Goal: Transaction & Acquisition: Purchase product/service

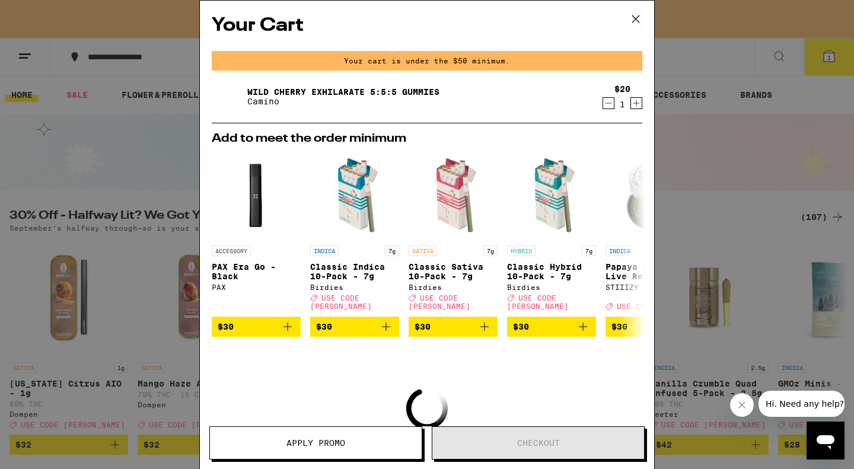
click at [609, 104] on icon "Decrement" at bounding box center [608, 103] width 11 height 14
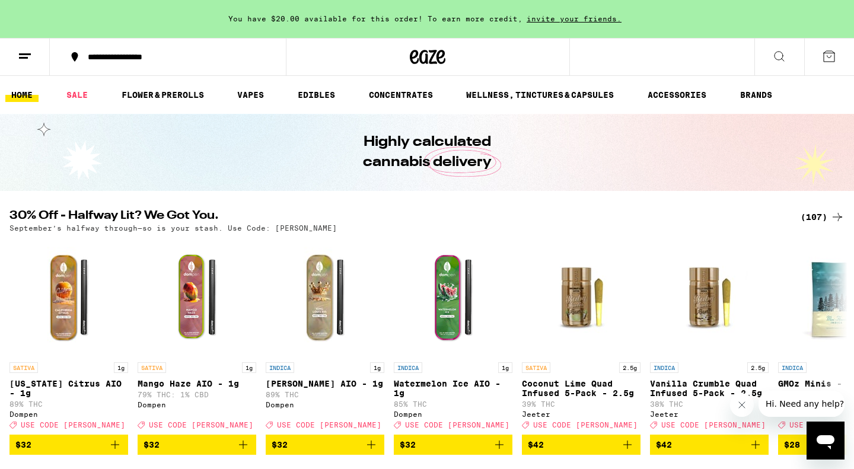
click at [106, 194] on div "Your Cart You have $20.00 available for this order! To earn more credit, invite…" at bounding box center [427, 234] width 854 height 469
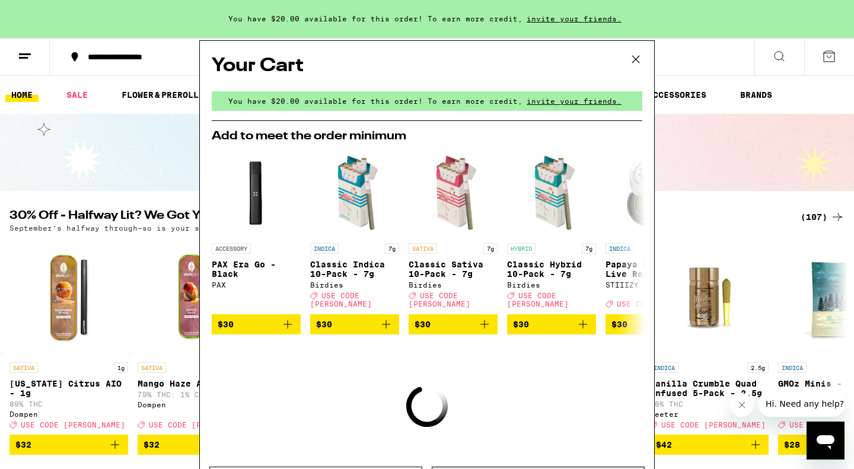
click at [638, 65] on icon at bounding box center [636, 59] width 18 height 18
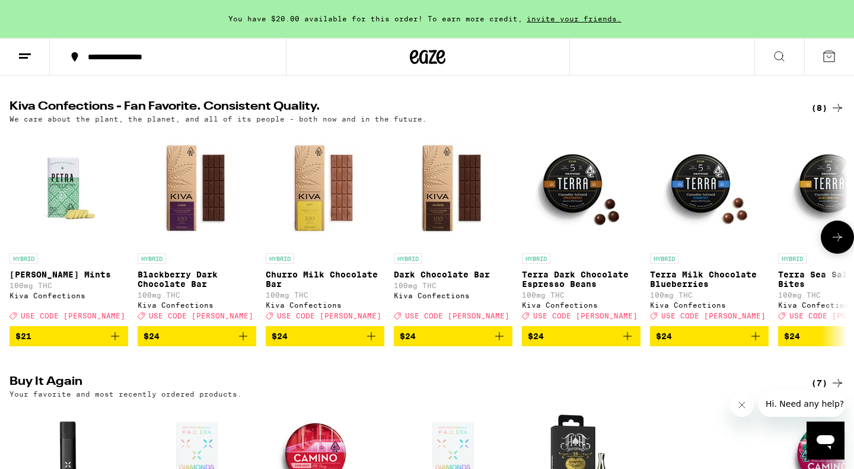
scroll to position [383, 0]
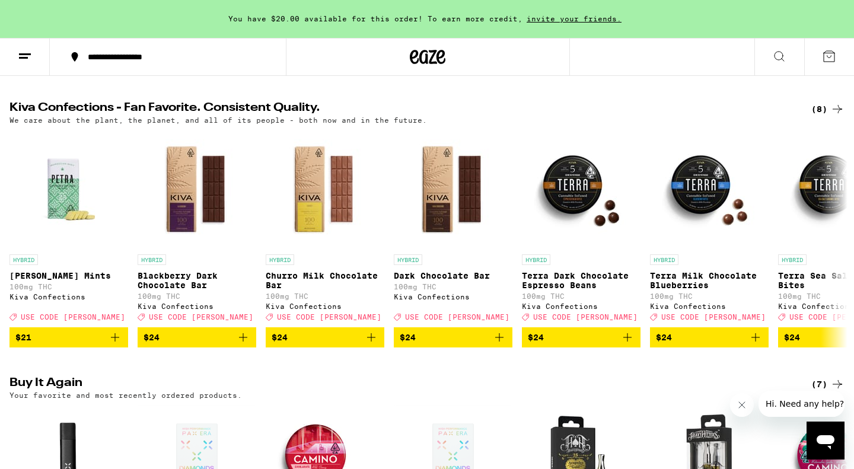
click at [147, 114] on h2 "Kiva Confections - Fan Favorite. Consistent Quality." at bounding box center [397, 109] width 777 height 14
click at [824, 116] on div "(8)" at bounding box center [828, 109] width 33 height 14
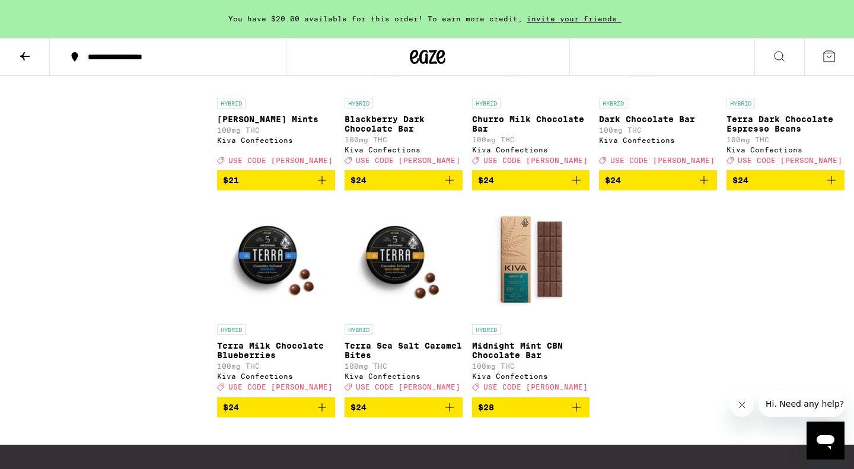
scroll to position [236, 0]
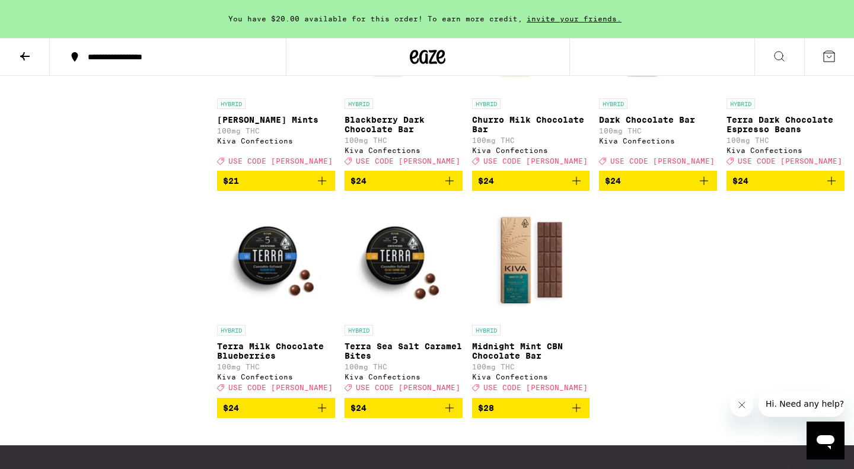
click at [392, 277] on img "Open page for Terra Sea Salt Caramel Bites from Kiva Confections" at bounding box center [404, 260] width 118 height 119
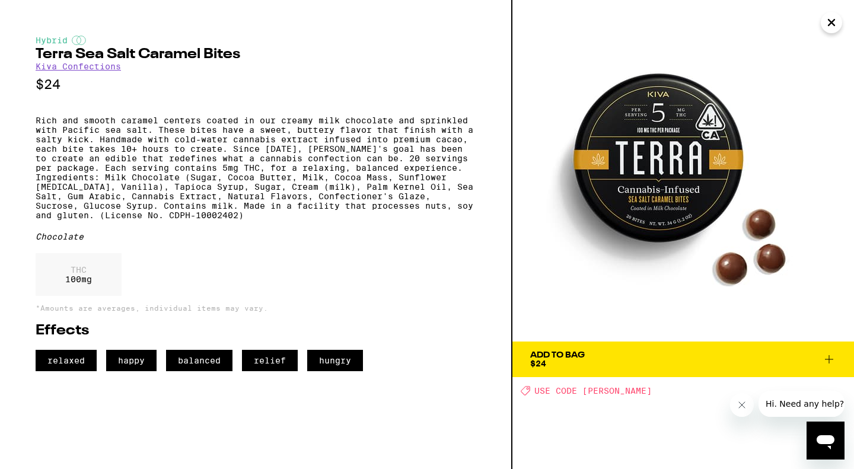
click at [628, 354] on span "Add To Bag $24" at bounding box center [683, 359] width 306 height 17
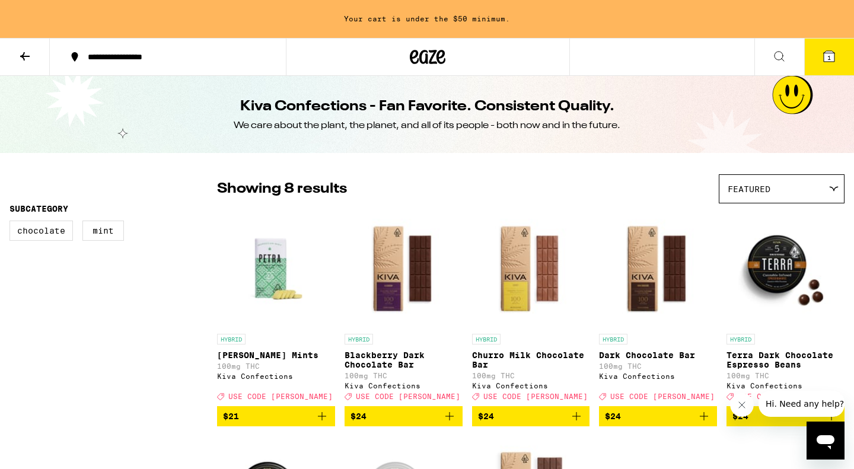
click at [24, 52] on icon at bounding box center [24, 56] width 9 height 8
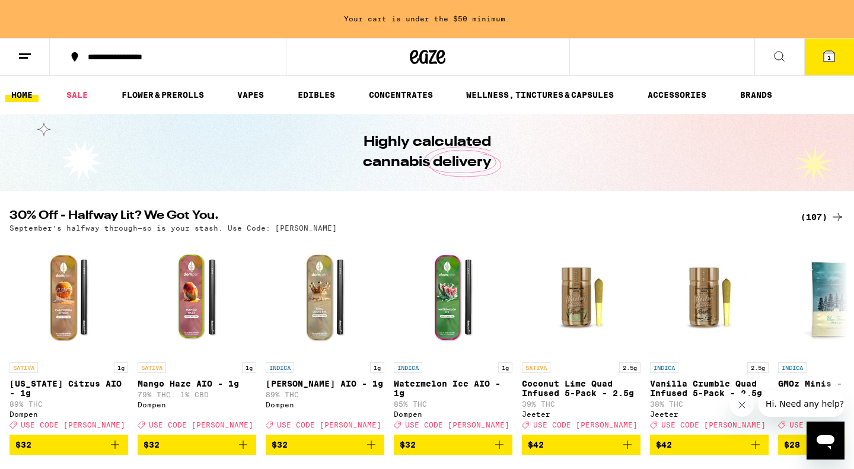
scroll to position [98, 0]
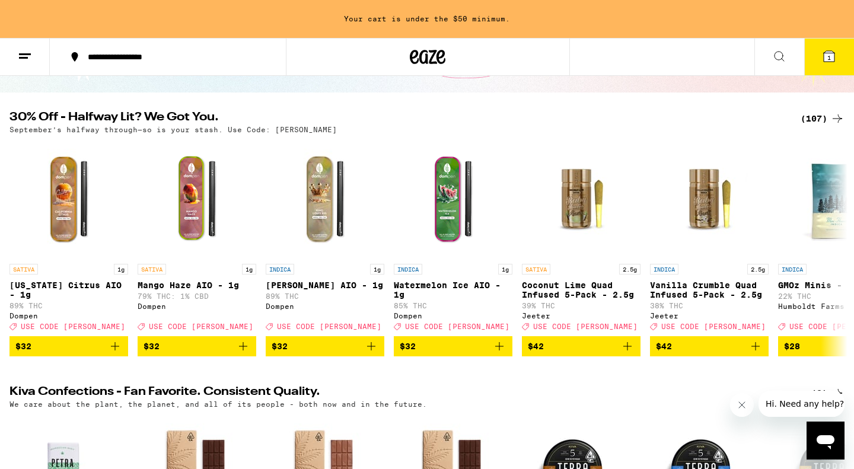
click at [819, 120] on div "(107)" at bounding box center [823, 119] width 44 height 14
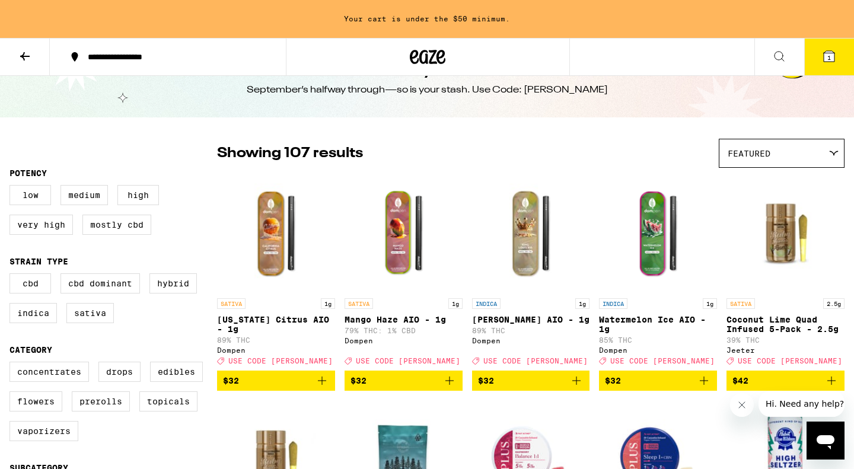
scroll to position [44, 0]
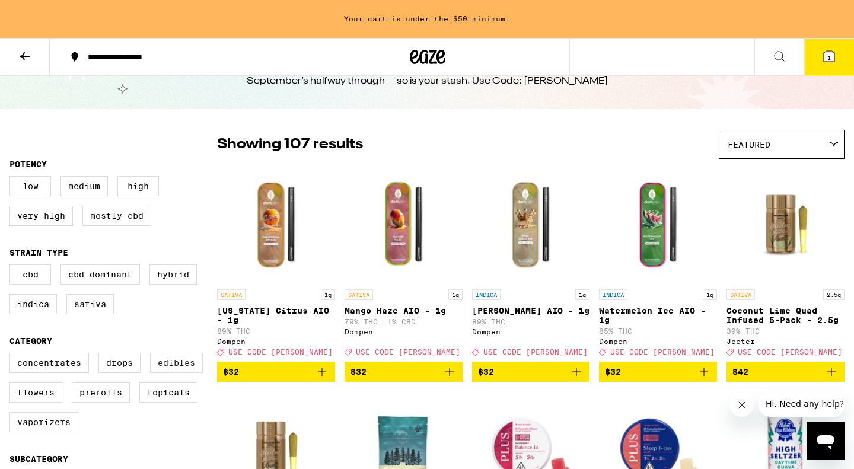
click at [187, 368] on label "Edibles" at bounding box center [176, 363] width 53 height 20
click at [12, 355] on input "Edibles" at bounding box center [12, 355] width 1 height 1
checkbox input "true"
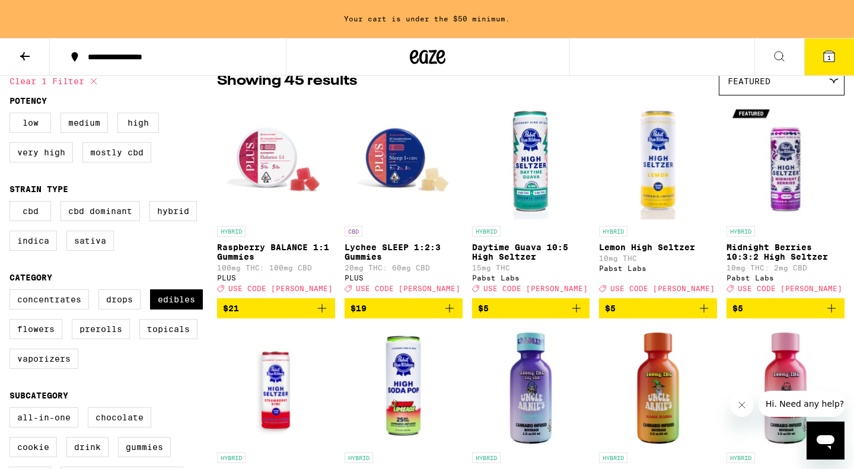
scroll to position [113, 0]
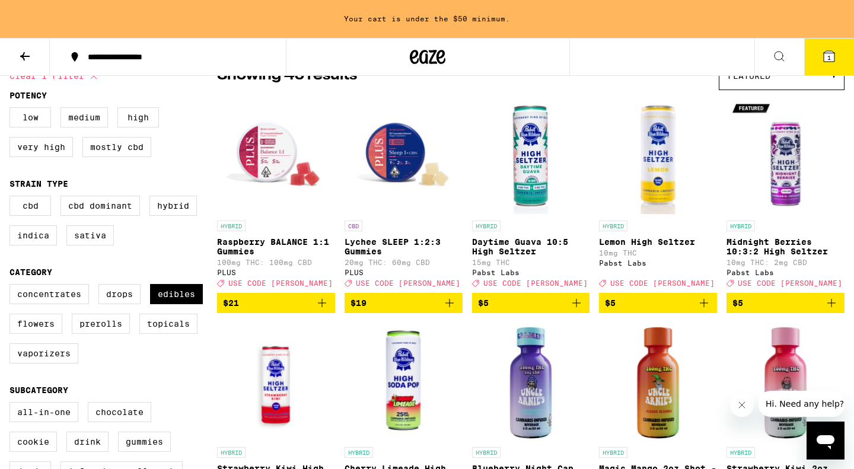
click at [291, 163] on img "Open page for Raspberry BALANCE 1:1 Gummies from PLUS" at bounding box center [276, 155] width 118 height 119
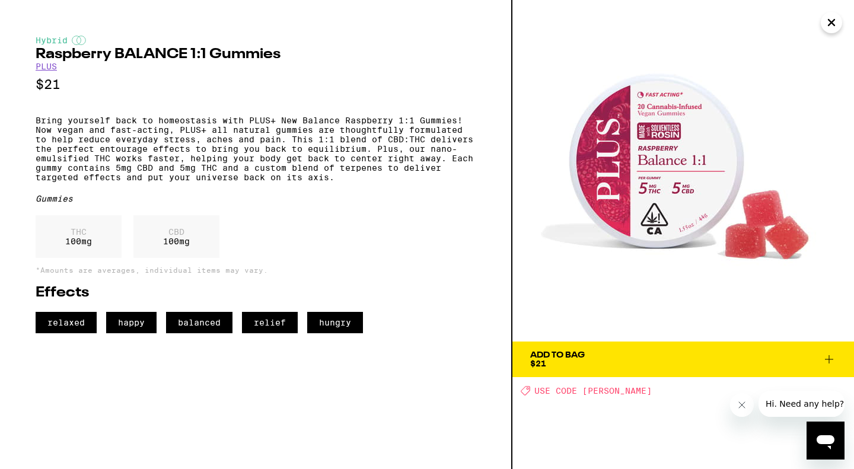
click at [678, 348] on button "Add To Bag $21" at bounding box center [684, 360] width 342 height 36
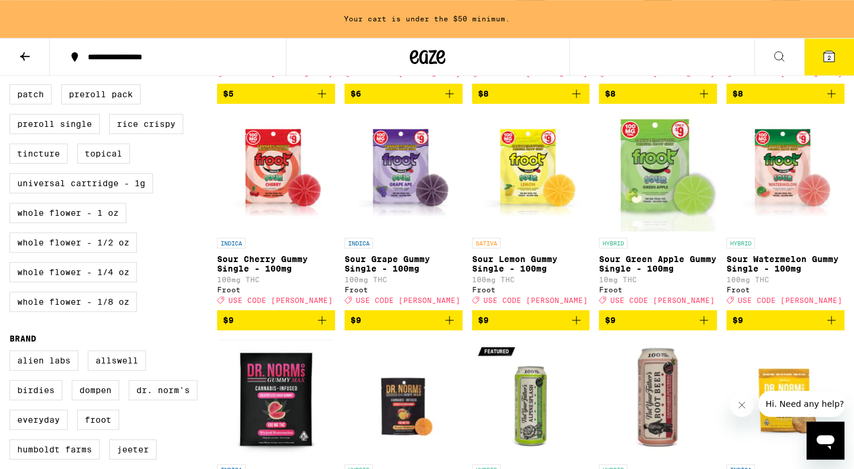
scroll to position [549, 0]
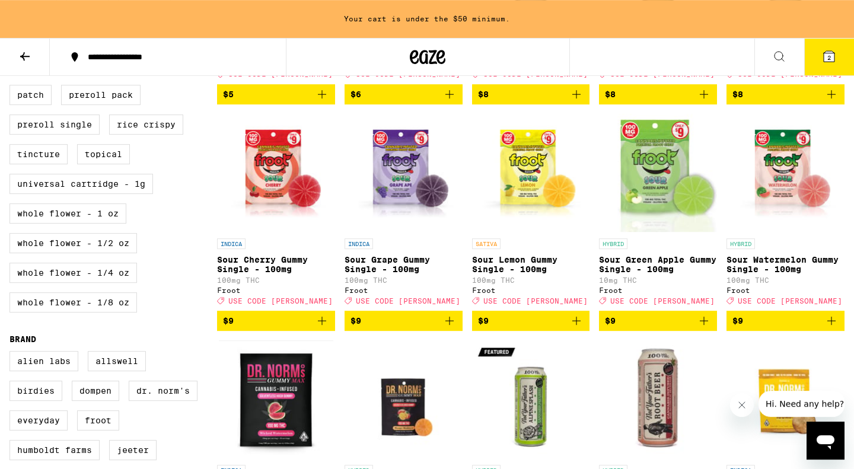
click at [580, 328] on icon "Add to bag" at bounding box center [577, 321] width 14 height 14
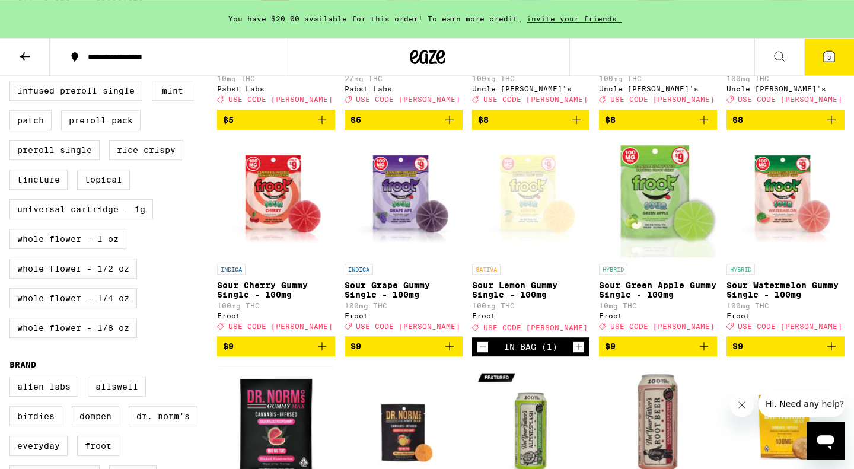
scroll to position [512, 0]
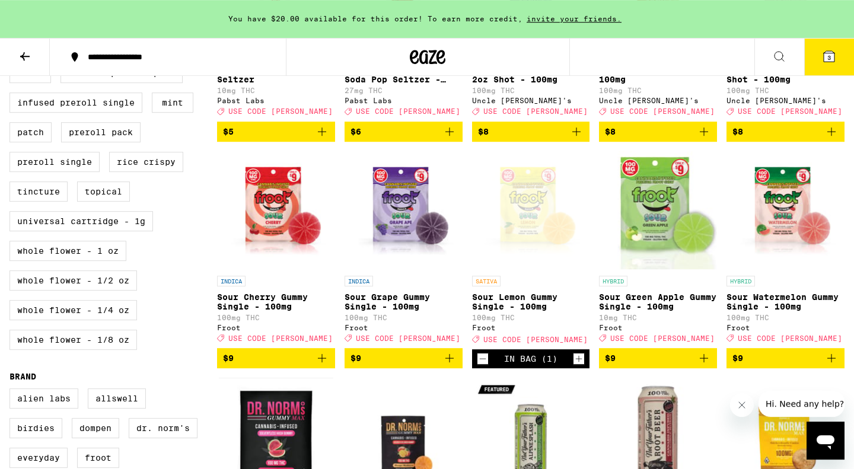
click at [536, 226] on div "Open page for Sour Lemon Gummy Single - 100mg from Froot" at bounding box center [531, 210] width 118 height 119
click at [830, 53] on icon at bounding box center [829, 56] width 11 height 11
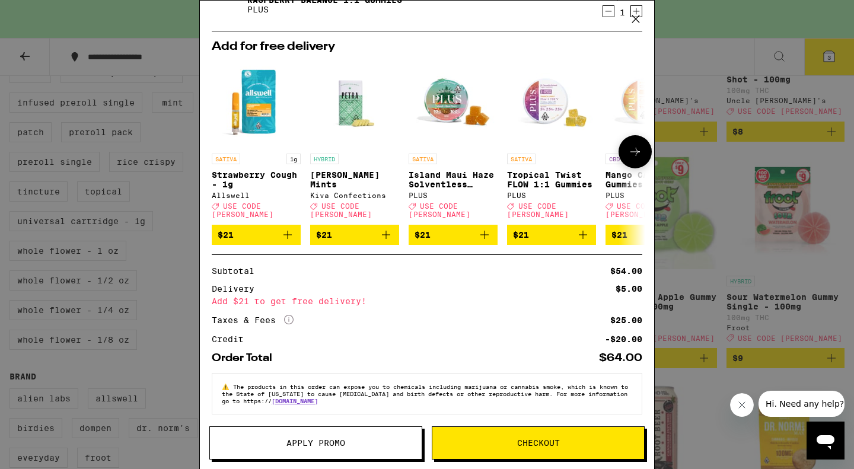
scroll to position [182, 0]
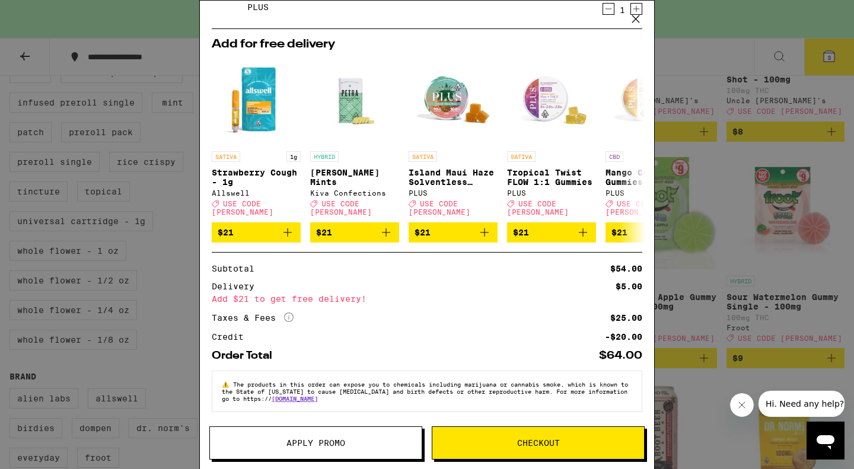
click at [370, 443] on span "Apply Promo" at bounding box center [316, 443] width 212 height 8
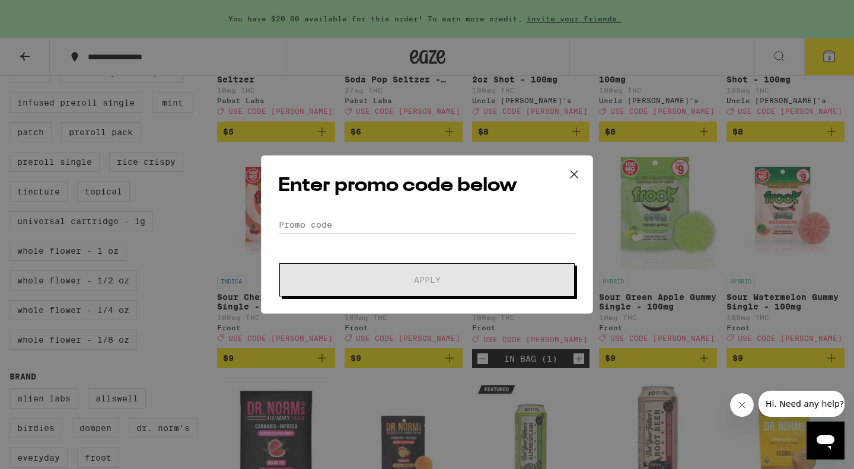
scroll to position [511, 0]
click at [342, 224] on input "Promo Code" at bounding box center [427, 225] width 298 height 18
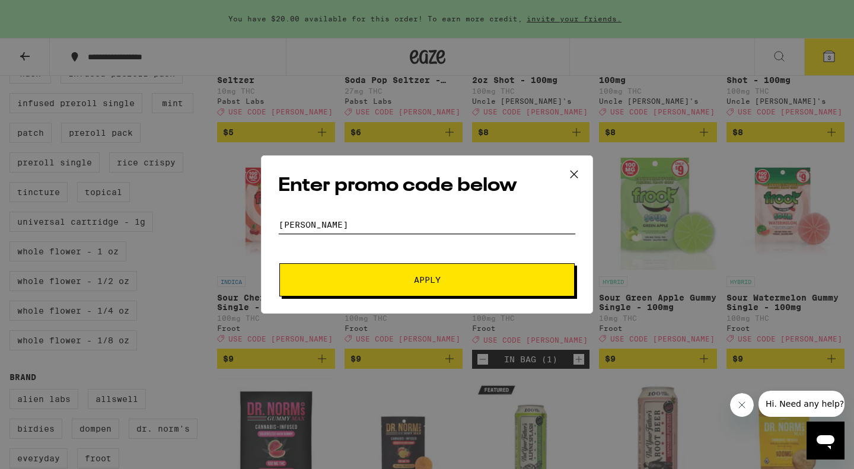
type input "LITTY"
click at [347, 271] on button "Apply" at bounding box center [426, 279] width 295 height 33
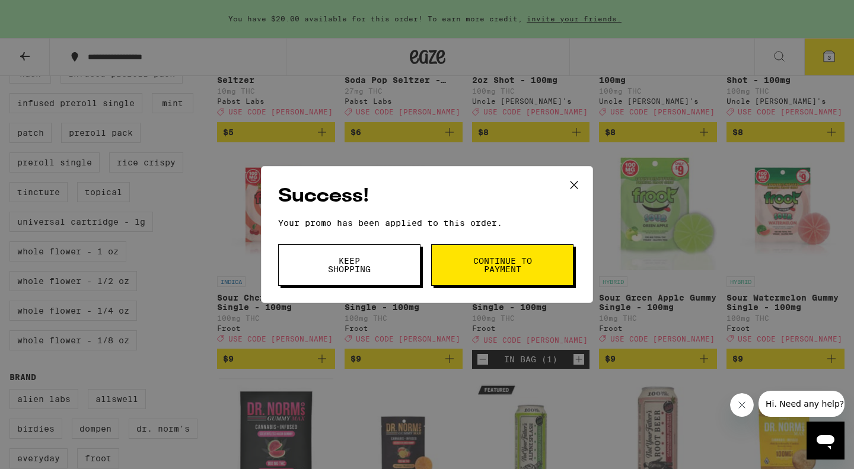
click at [470, 270] on button "Continue to payment" at bounding box center [502, 265] width 142 height 42
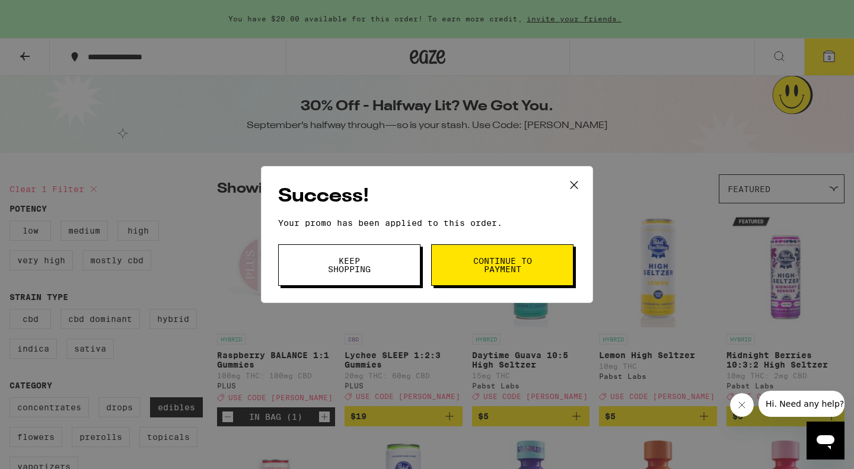
click at [580, 186] on icon at bounding box center [574, 185] width 18 height 18
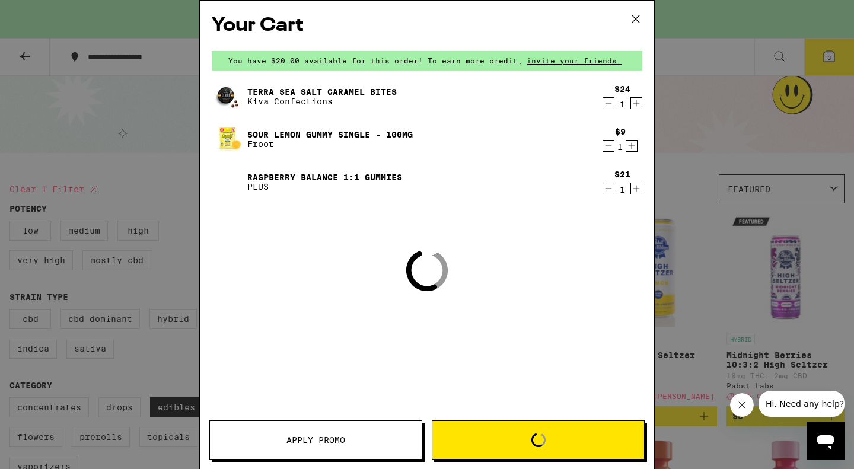
scroll to position [512, 0]
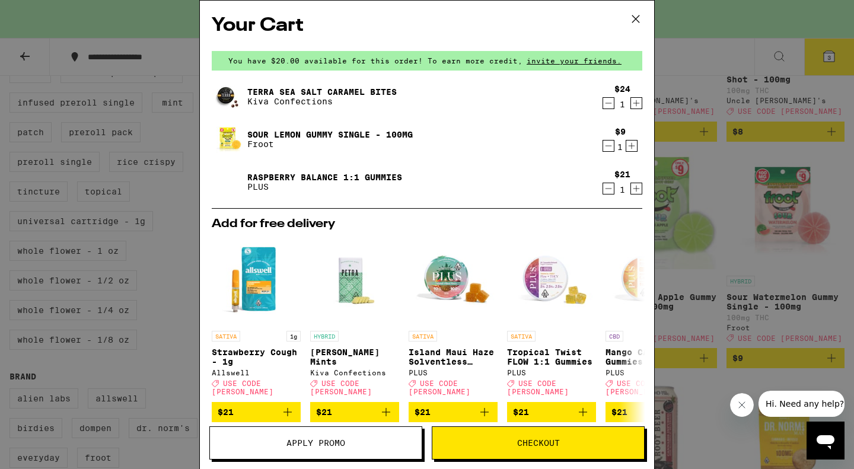
click at [791, 197] on div "Your Cart You have $20.00 available for this order! To earn more credit, invite…" at bounding box center [427, 234] width 854 height 469
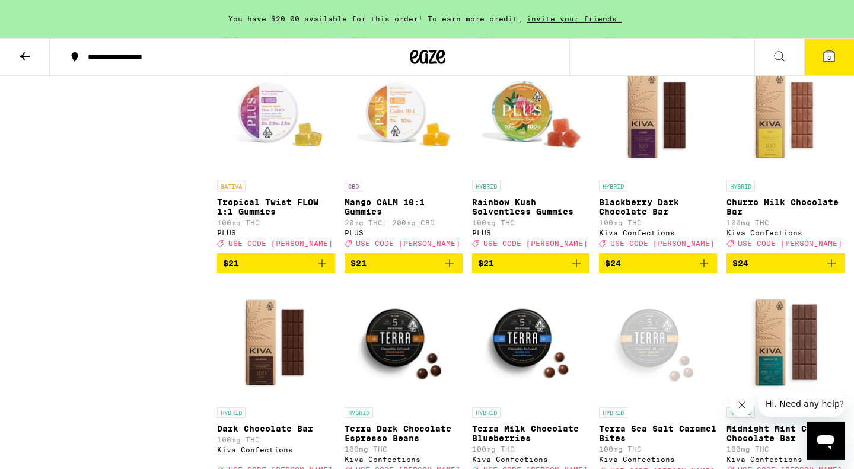
scroll to position [1739, 0]
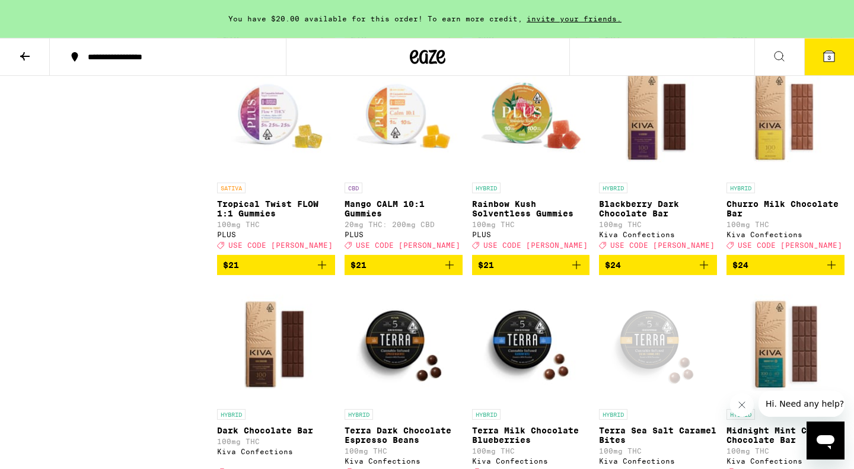
click at [268, 168] on img "Open page for Tropical Twist FLOW 1:1 Gummies from PLUS" at bounding box center [276, 117] width 118 height 119
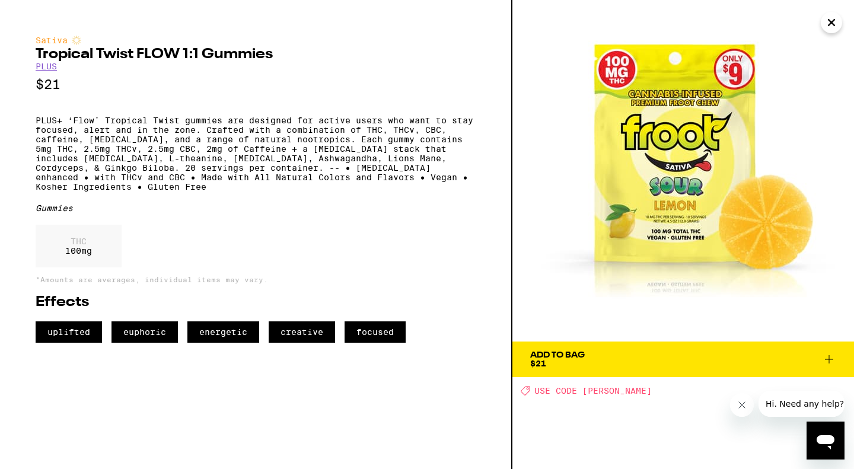
click at [837, 24] on icon "Close" at bounding box center [832, 23] width 14 height 18
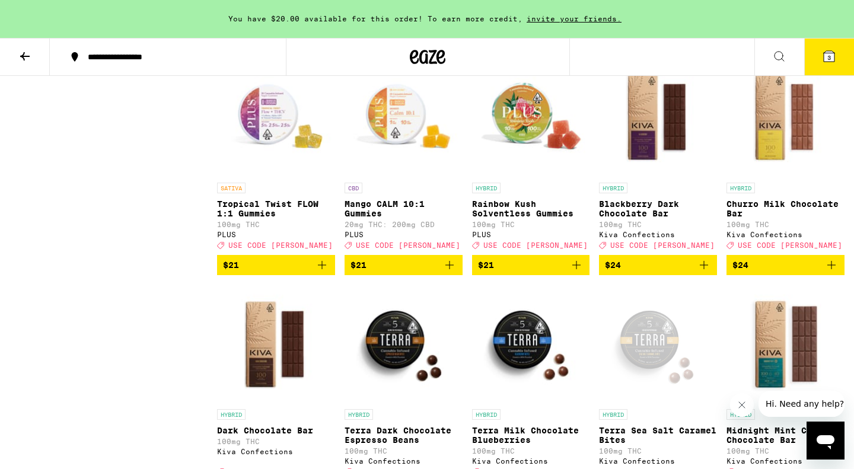
click at [275, 161] on img "Open page for Tropical Twist FLOW 1:1 Gummies from PLUS" at bounding box center [276, 117] width 118 height 119
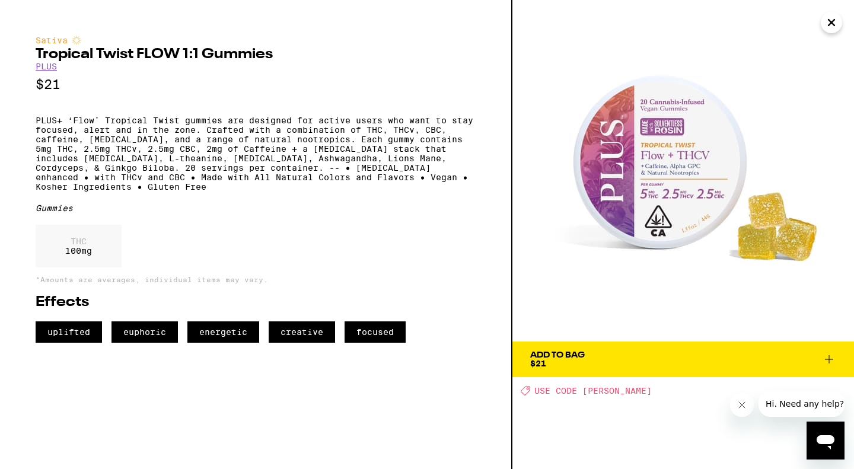
click at [698, 365] on span "Add To Bag $21" at bounding box center [683, 359] width 306 height 17
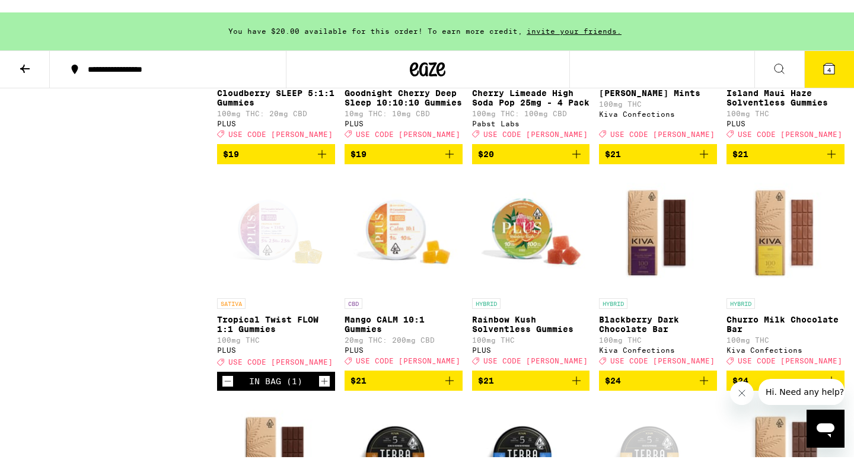
scroll to position [943, 0]
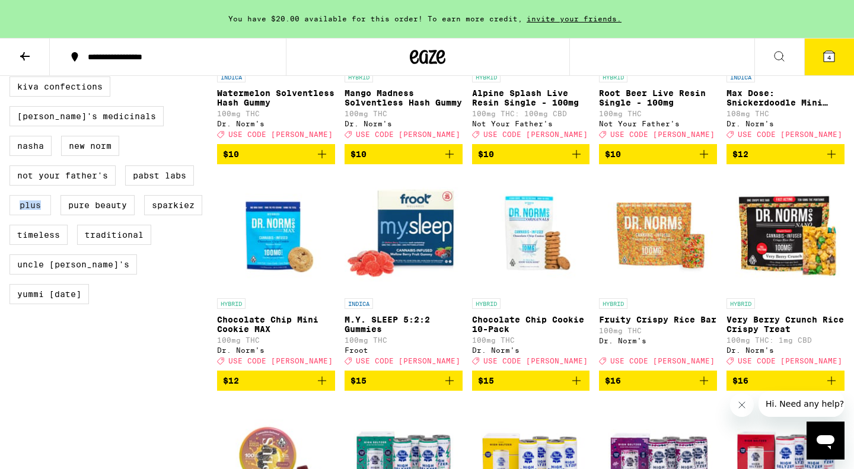
click at [51, 215] on label "PLUS" at bounding box center [30, 205] width 42 height 20
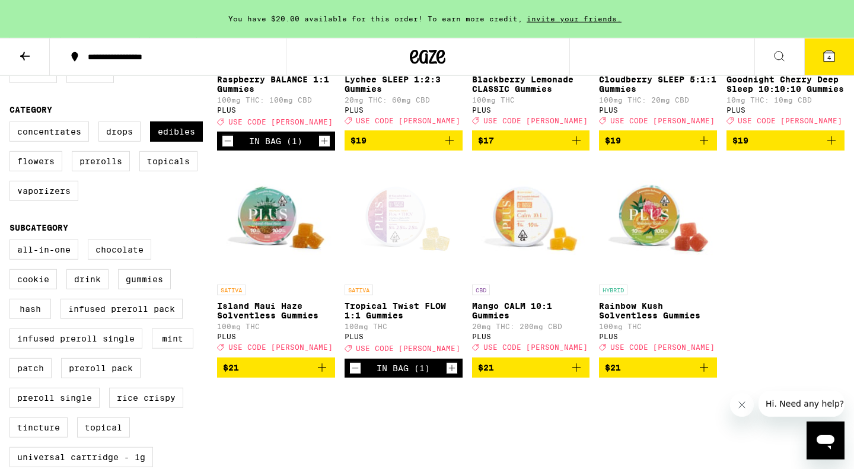
scroll to position [284, 0]
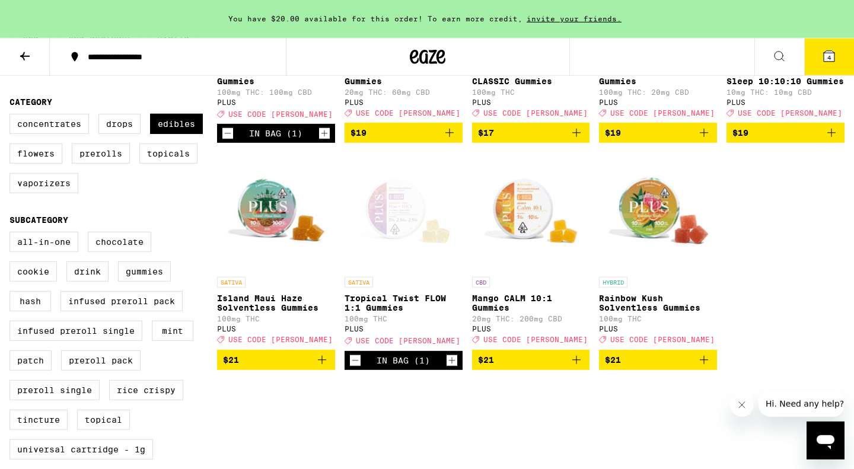
click at [663, 217] on img "Open page for Rainbow Kush Solventless Gummies from PLUS" at bounding box center [658, 211] width 118 height 119
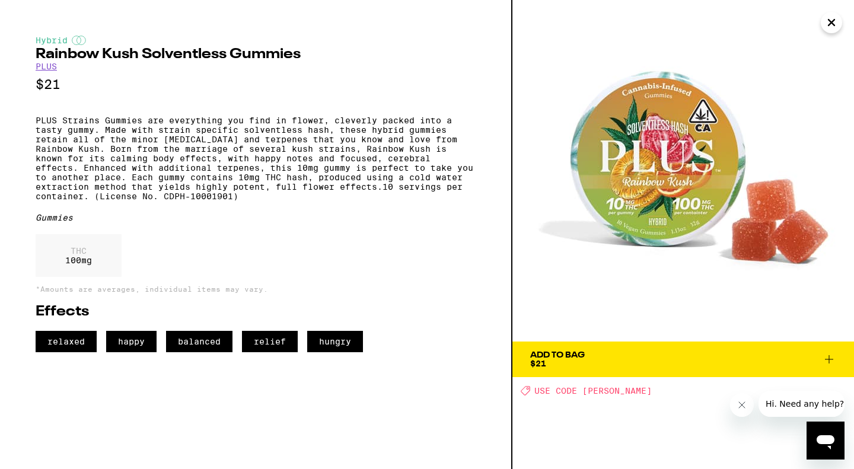
click at [835, 22] on icon "Close" at bounding box center [832, 23] width 14 height 18
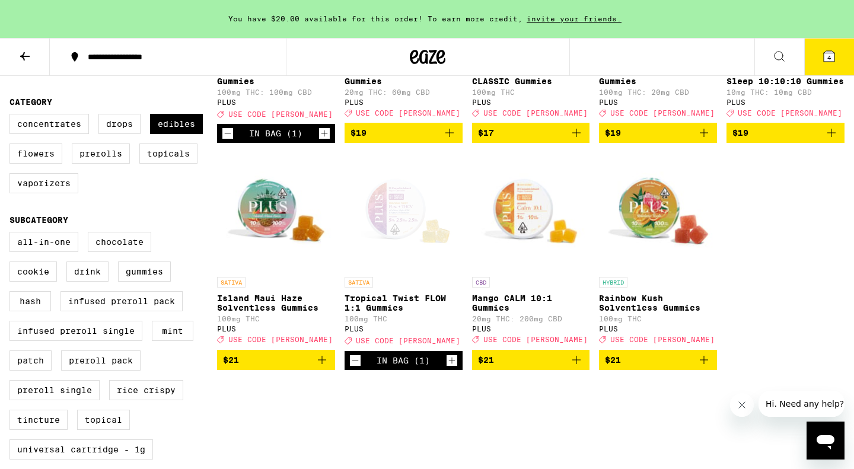
click at [409, 224] on div "Open page for Tropical Twist FLOW 1:1 Gummies from PLUS" at bounding box center [404, 211] width 118 height 119
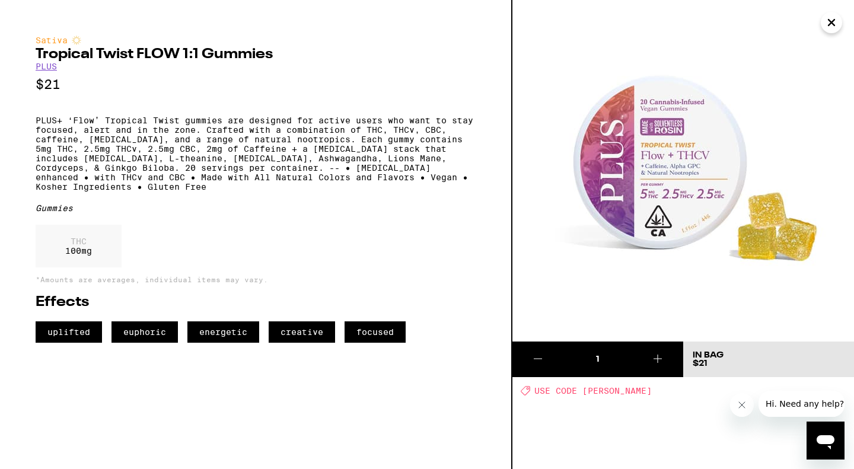
click at [826, 33] on img at bounding box center [684, 171] width 342 height 342
click at [828, 28] on icon "Close" at bounding box center [832, 23] width 14 height 18
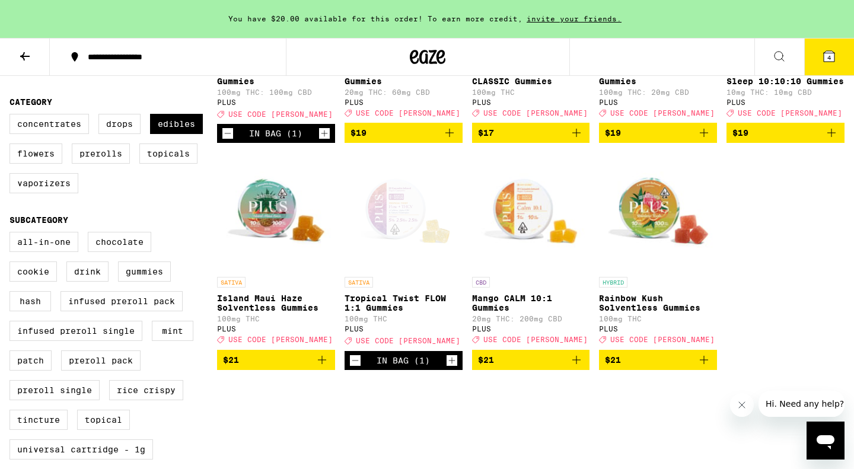
click at [532, 218] on img "Open page for Mango CALM 10:1 Gummies from PLUS" at bounding box center [531, 211] width 118 height 119
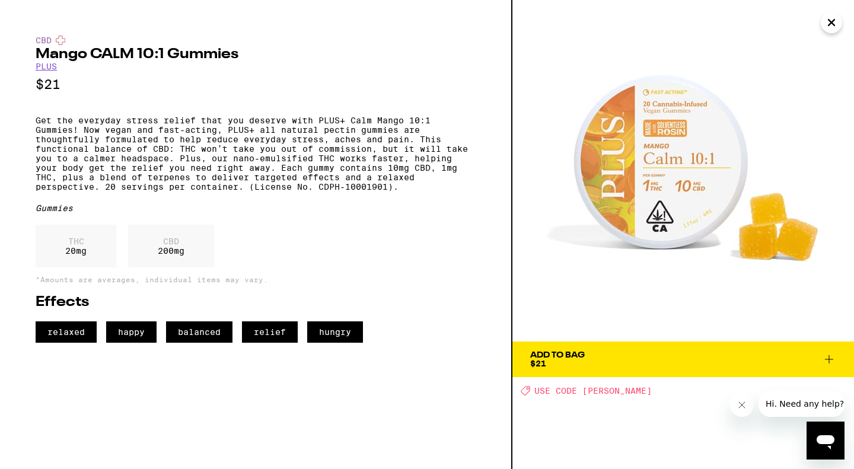
click at [837, 26] on icon "Close" at bounding box center [832, 23] width 14 height 18
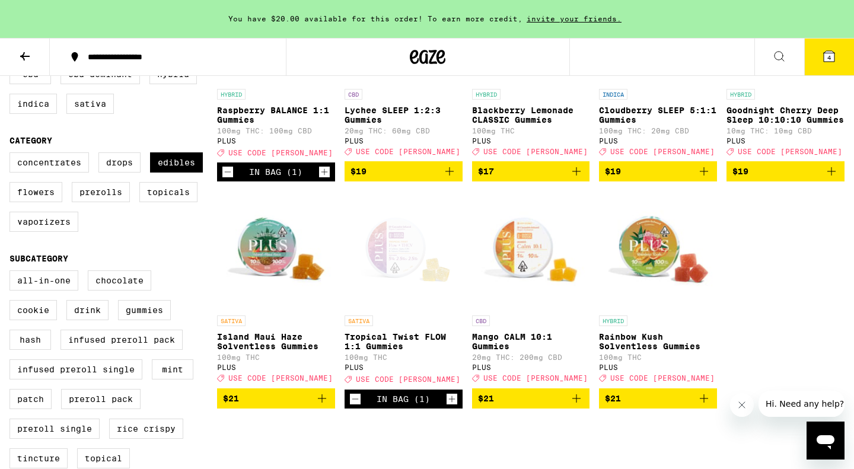
scroll to position [243, 0]
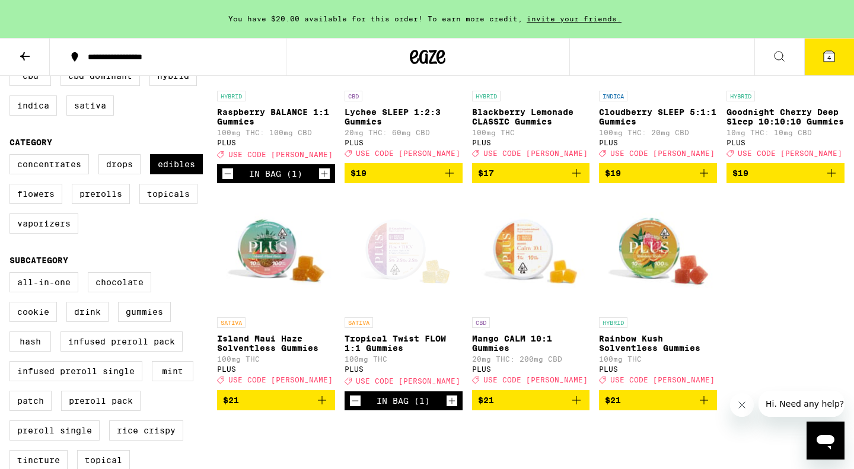
click at [289, 280] on img "Open page for Island Maui Haze Solventless Gummies from PLUS" at bounding box center [276, 252] width 118 height 119
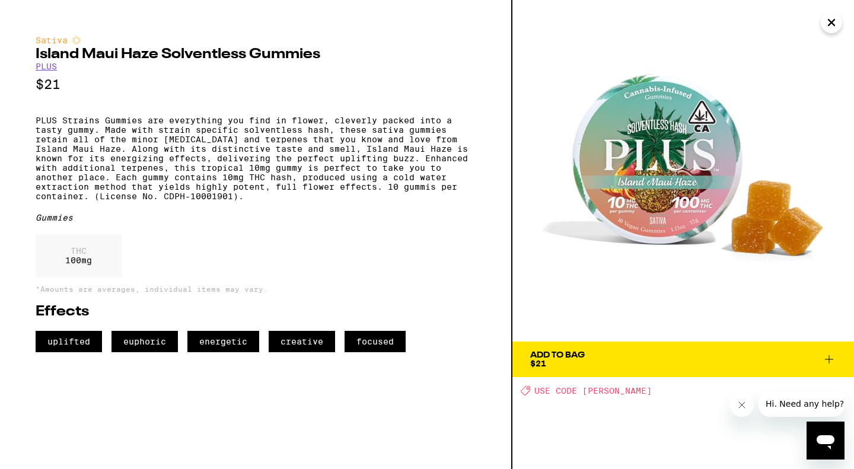
click at [344, 151] on p "PLUS Strains Gummies are everything you find in flower, cleverly packed into a …" at bounding box center [256, 158] width 440 height 85
click at [323, 198] on p "PLUS Strains Gummies are everything you find in flower, cleverly packed into a …" at bounding box center [256, 158] width 440 height 85
click at [367, 201] on p "PLUS Strains Gummies are everything you find in flower, cleverly packed into a …" at bounding box center [256, 158] width 440 height 85
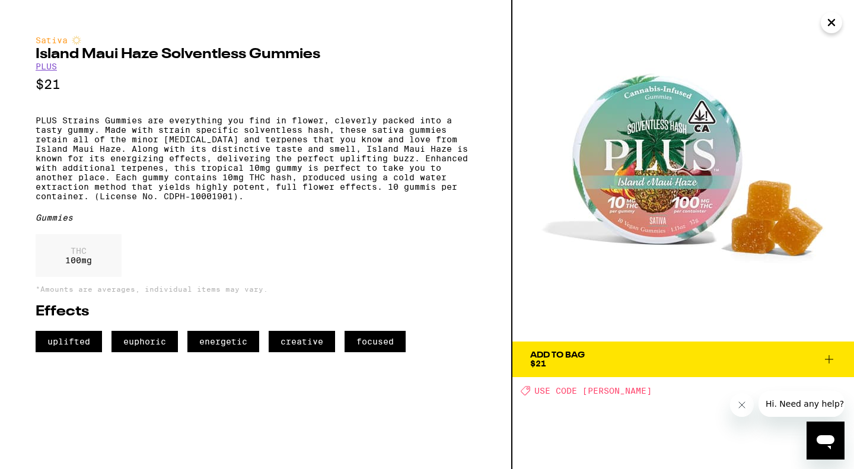
click at [367, 201] on p "PLUS Strains Gummies are everything you find in flower, cleverly packed into a …" at bounding box center [256, 158] width 440 height 85
click at [376, 201] on p "PLUS Strains Gummies are everything you find in flower, cleverly packed into a …" at bounding box center [256, 158] width 440 height 85
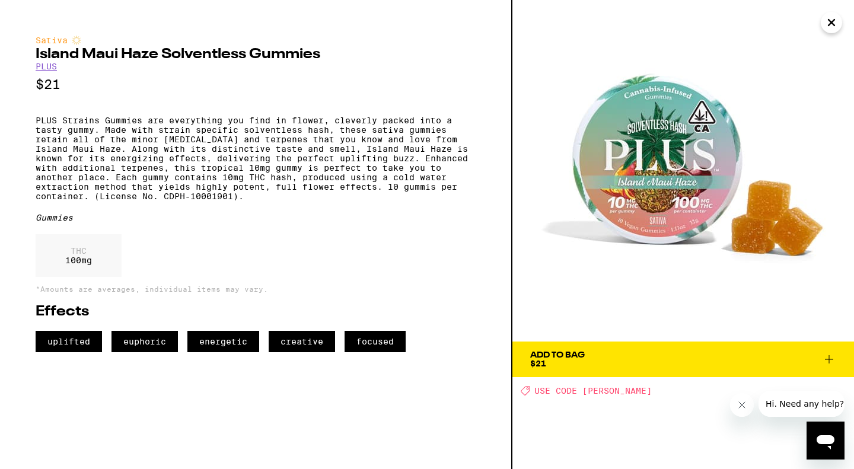
click at [376, 201] on p "PLUS Strains Gummies are everything you find in flower, cleverly packed into a …" at bounding box center [256, 158] width 440 height 85
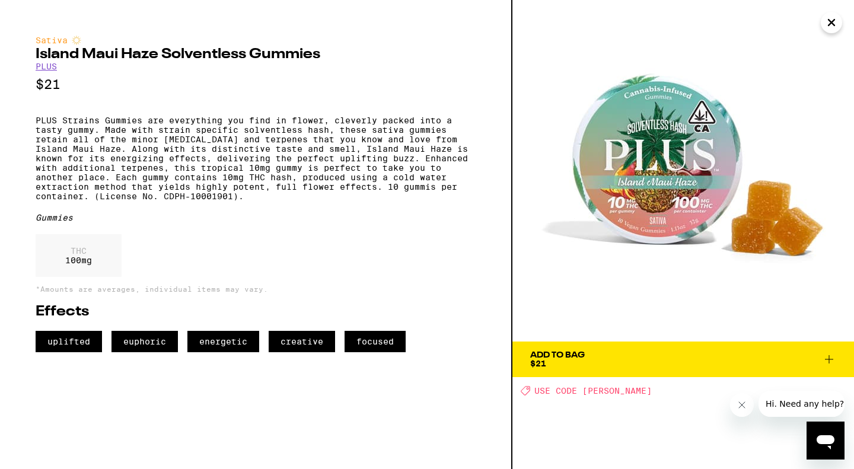
click at [376, 201] on p "PLUS Strains Gummies are everything you find in flower, cleverly packed into a …" at bounding box center [256, 158] width 440 height 85
click at [380, 201] on p "PLUS Strains Gummies are everything you find in flower, cleverly packed into a …" at bounding box center [256, 158] width 440 height 85
click at [836, 31] on icon "Close" at bounding box center [832, 23] width 14 height 18
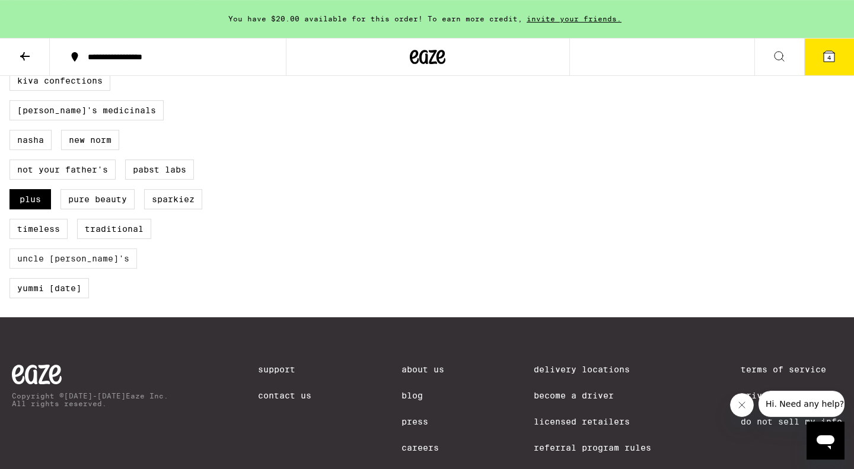
scroll to position [947, 0]
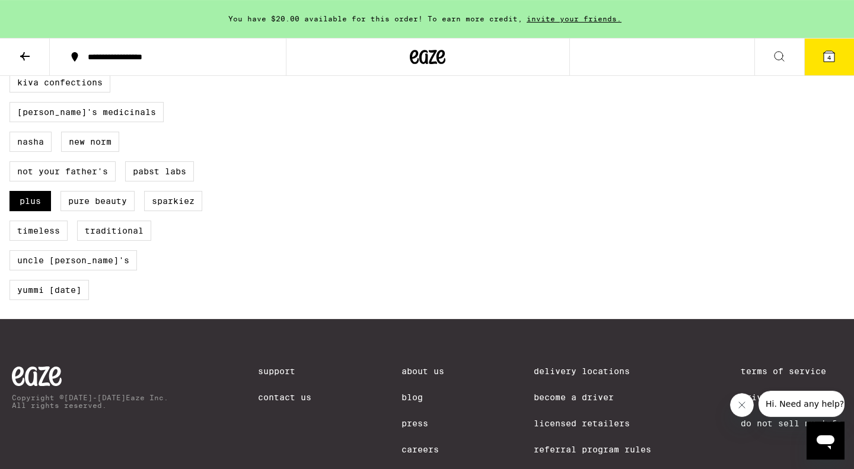
click at [109, 230] on div "Alien Labs Allswell Birdies Dompen Dr. Norm's Everyday Froot Humboldt Farms Jee…" at bounding box center [113, 132] width 208 height 356
click at [51, 211] on label "PLUS" at bounding box center [30, 201] width 42 height 20
checkbox input "false"
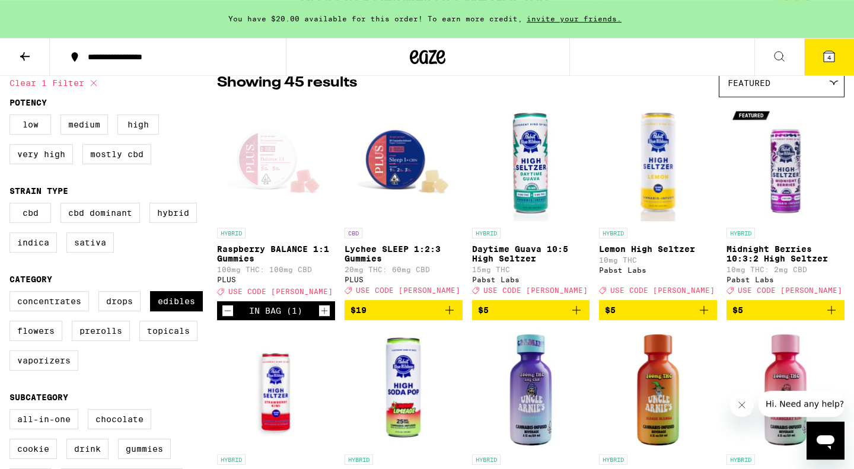
scroll to position [81, 0]
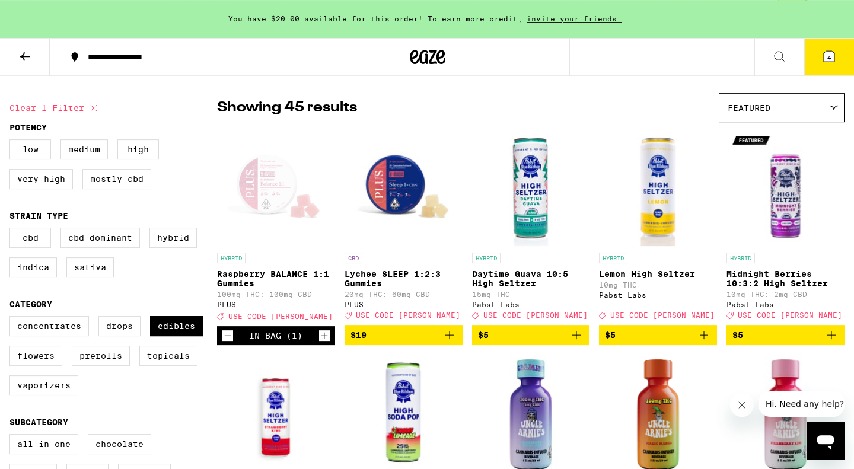
click at [265, 196] on div "Open page for Raspberry BALANCE 1:1 Gummies from PLUS" at bounding box center [276, 187] width 118 height 119
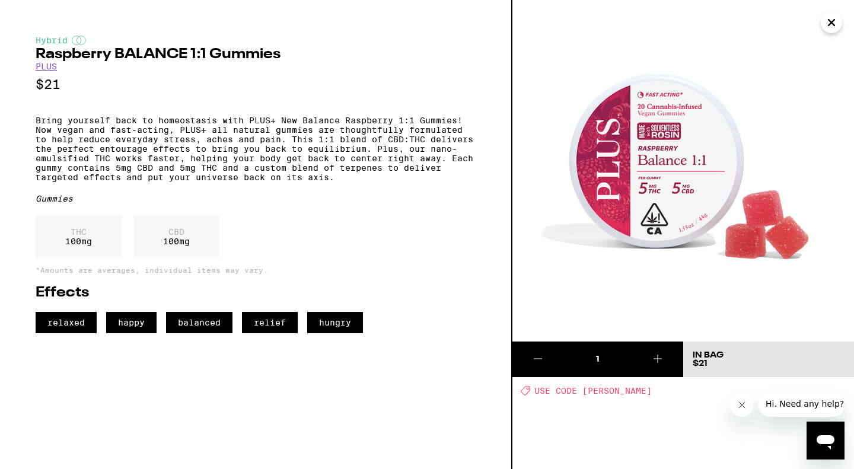
click at [835, 23] on icon "Close" at bounding box center [832, 23] width 14 height 18
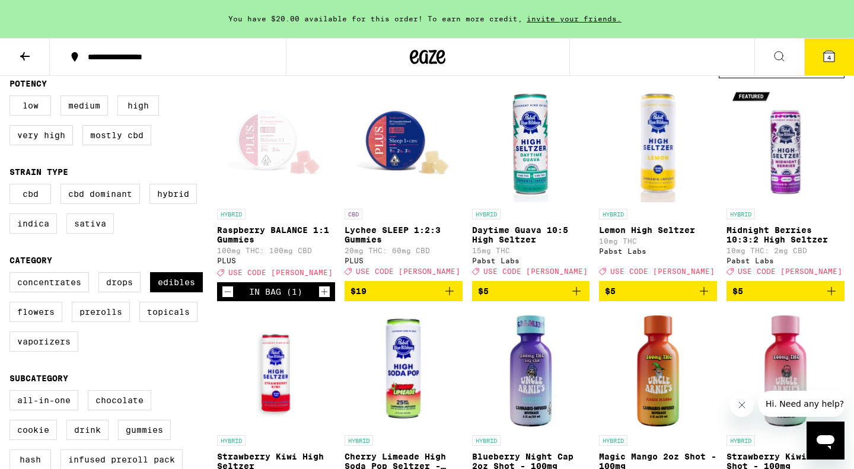
scroll to position [125, 0]
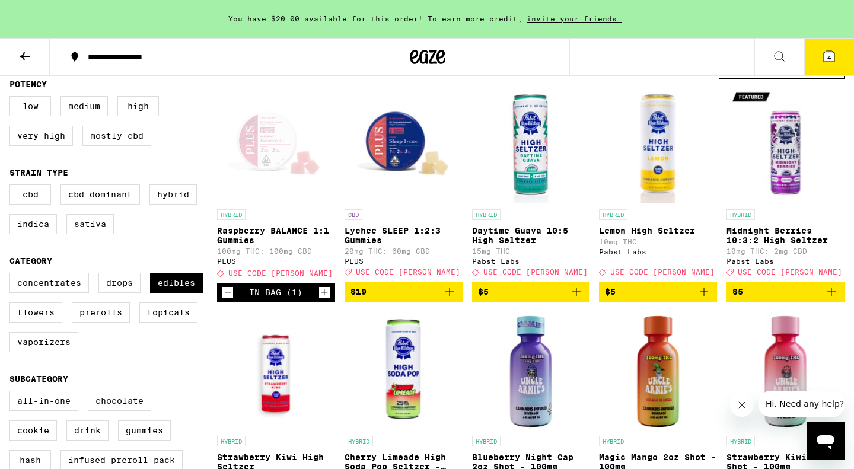
click at [828, 52] on icon at bounding box center [829, 56] width 11 height 11
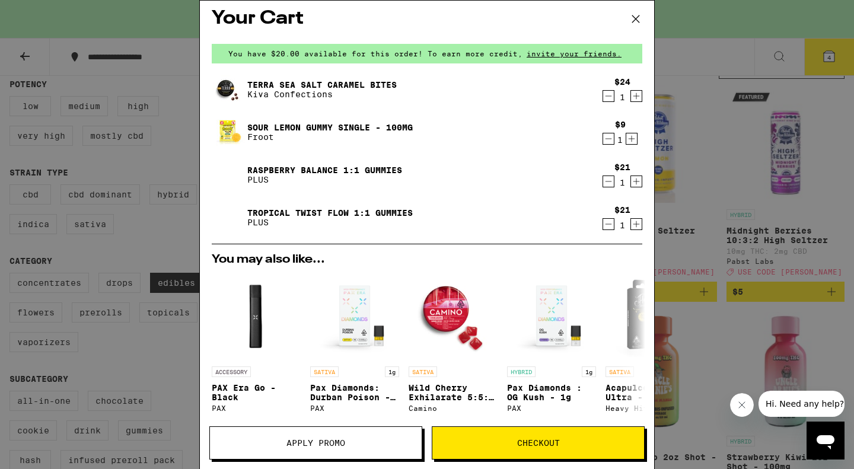
scroll to position [12, 0]
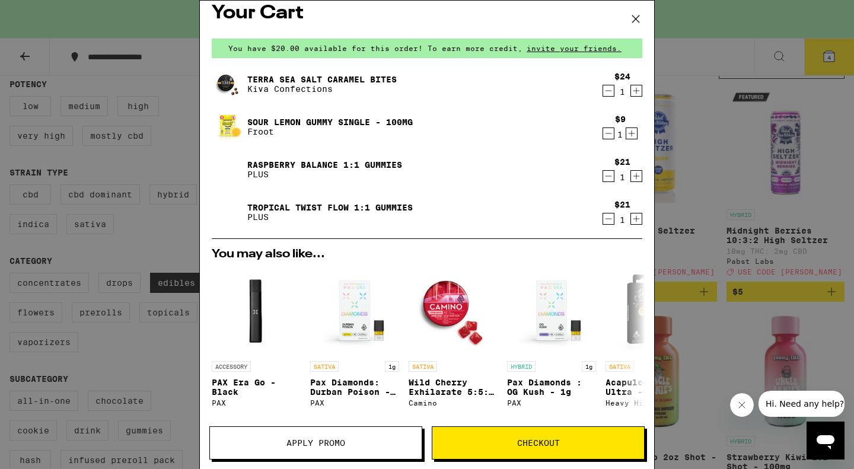
click at [708, 221] on div "Your Cart You have $20.00 available for this order! To earn more credit, invite…" at bounding box center [427, 234] width 854 height 469
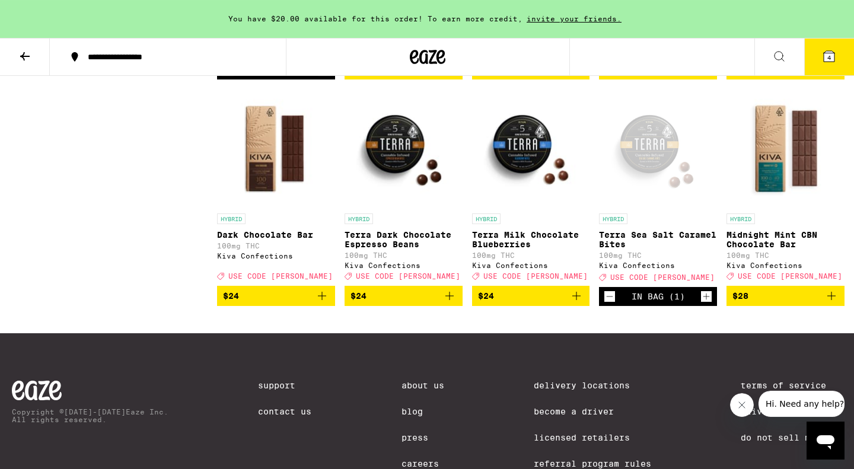
scroll to position [1942, 0]
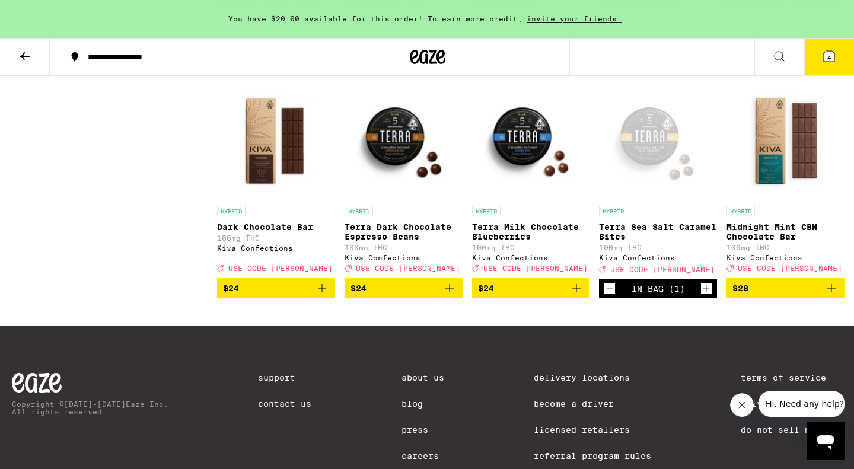
click at [408, 200] on img "Open page for Terra Dark Chocolate Espresso Beans from Kiva Confections" at bounding box center [404, 140] width 118 height 119
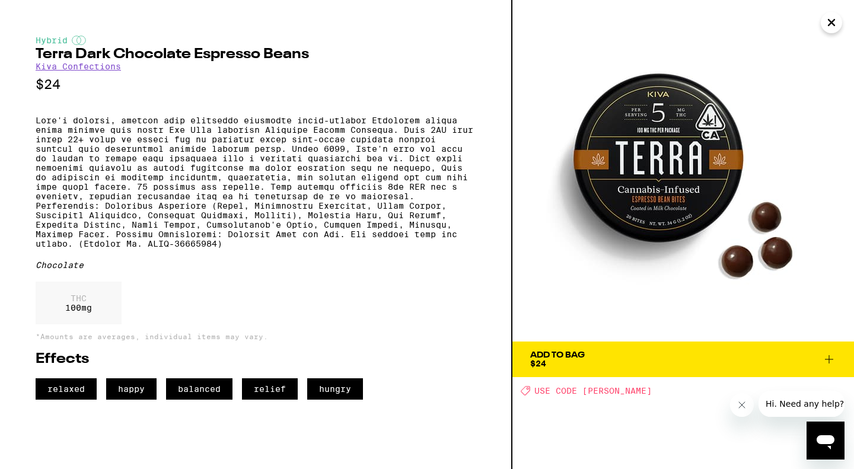
click at [836, 14] on icon "Close" at bounding box center [832, 23] width 14 height 18
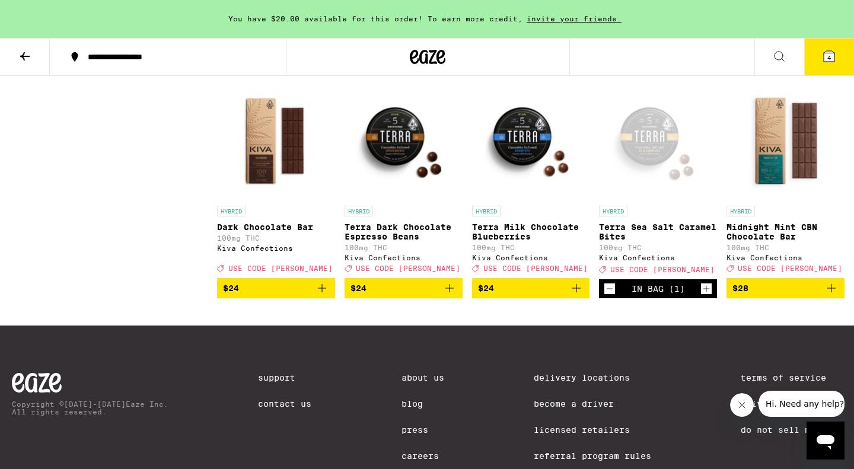
click at [665, 200] on div "Open page for Terra Sea Salt Caramel Bites from Kiva Confections" at bounding box center [658, 140] width 118 height 119
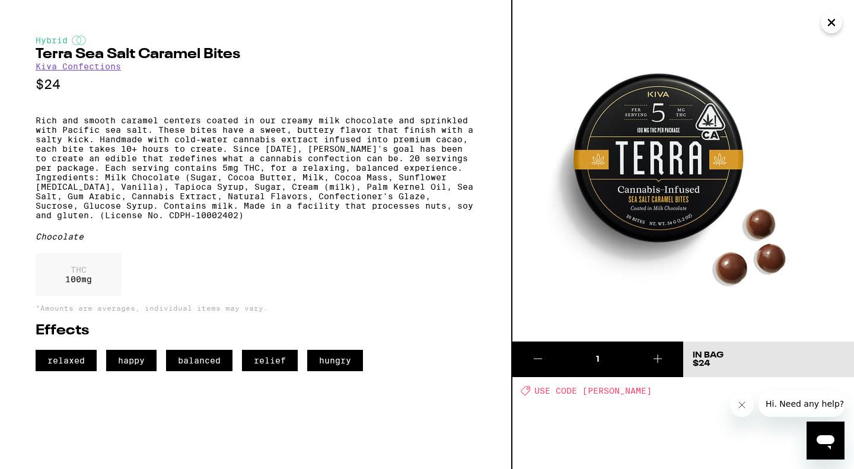
click at [77, 39] on img at bounding box center [79, 40] width 14 height 9
click at [835, 15] on icon "Close" at bounding box center [832, 23] width 14 height 18
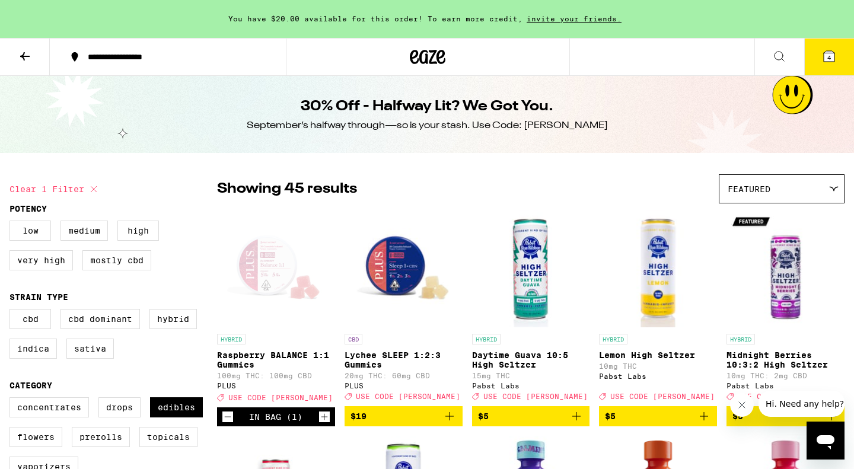
click at [827, 60] on icon at bounding box center [829, 56] width 11 height 11
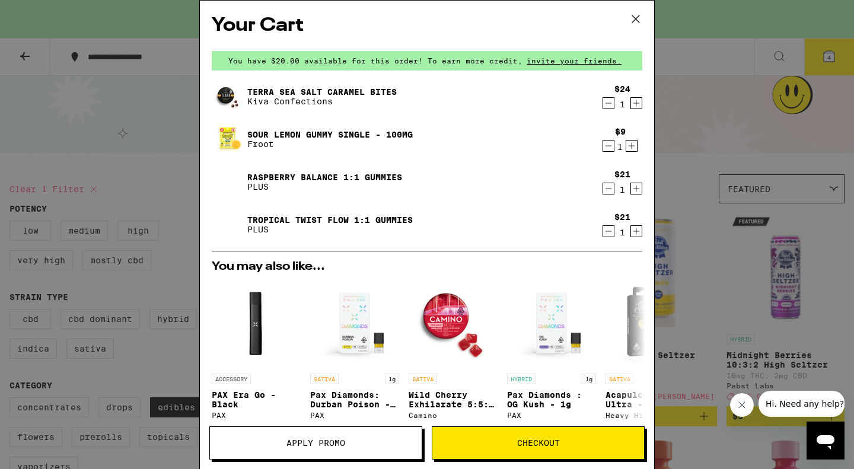
click at [600, 144] on div "$9 1" at bounding box center [620, 139] width 44 height 25
click at [608, 147] on icon "Decrement" at bounding box center [608, 146] width 11 height 14
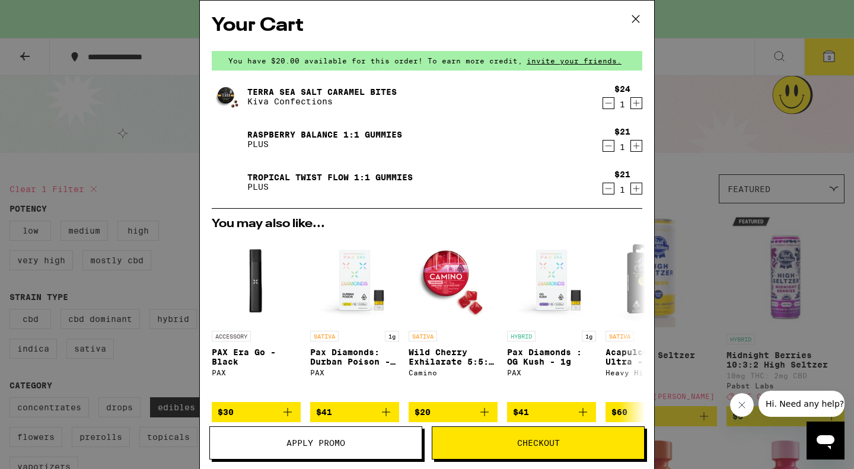
click at [533, 445] on span "Checkout" at bounding box center [538, 443] width 43 height 8
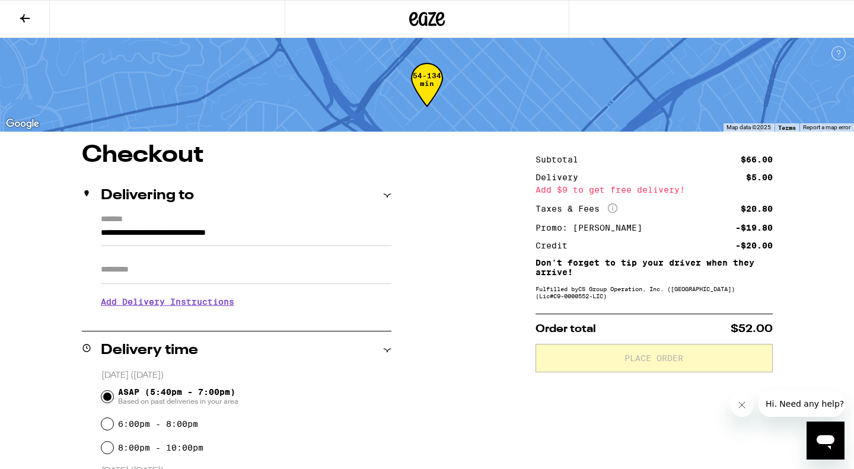
click at [616, 212] on icon "More Info" at bounding box center [612, 208] width 9 height 9
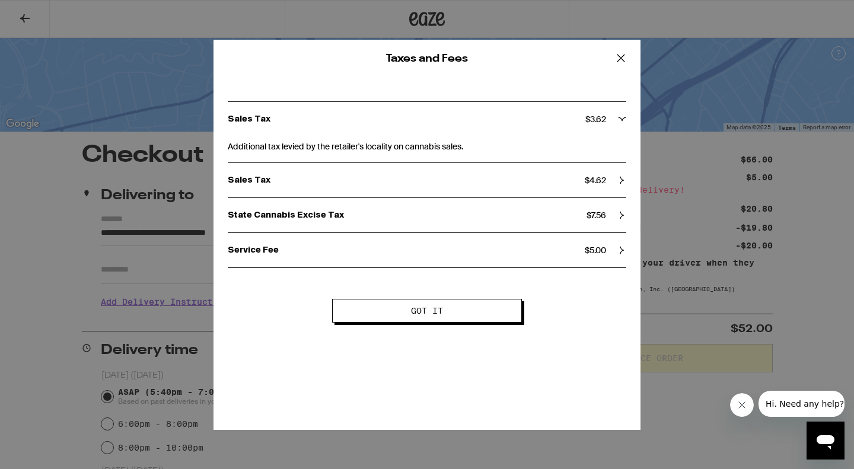
click at [624, 50] on icon at bounding box center [621, 58] width 18 height 18
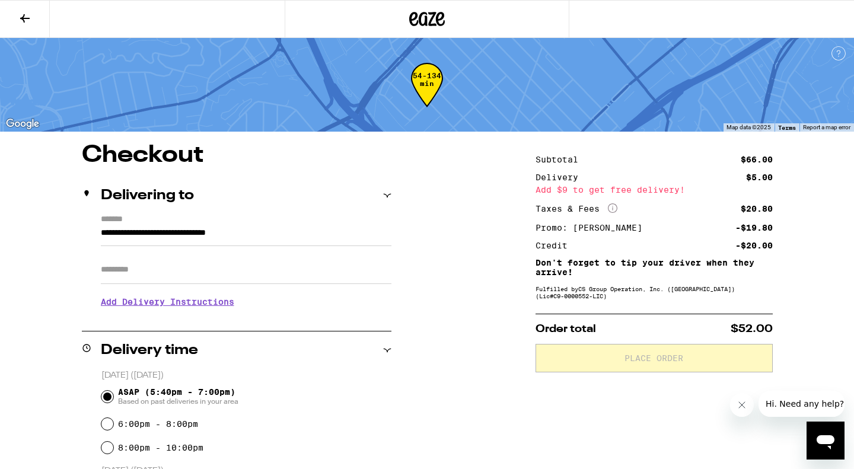
click at [412, 20] on icon at bounding box center [413, 19] width 9 height 14
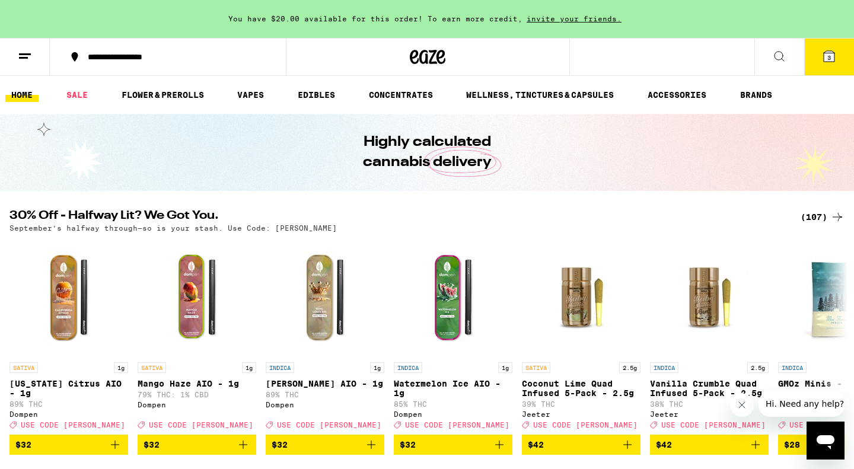
click at [829, 54] on span "3" at bounding box center [830, 57] width 4 height 7
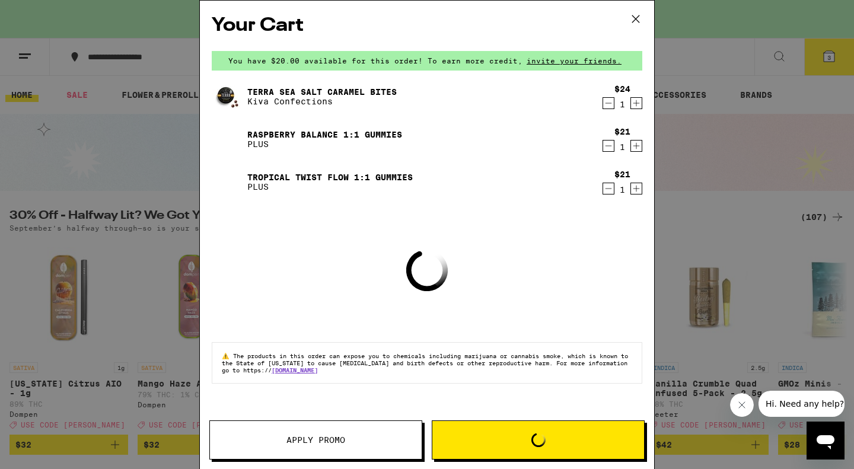
click at [504, 435] on span "Loading" at bounding box center [539, 440] width 212 height 14
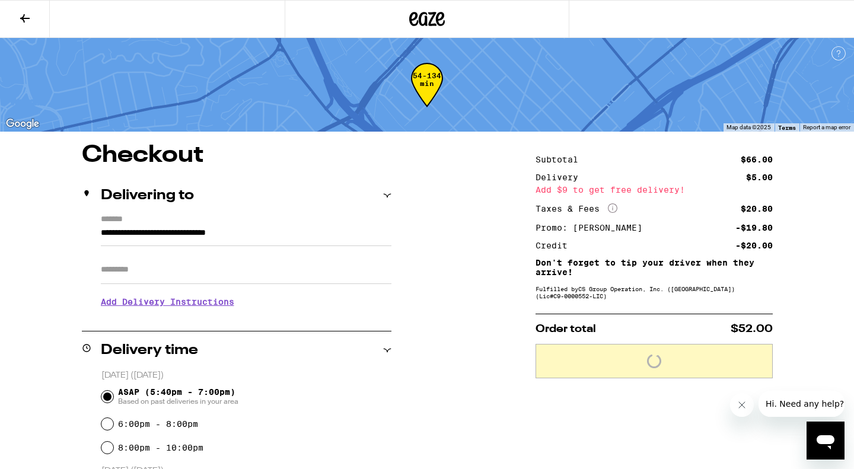
scroll to position [1, 0]
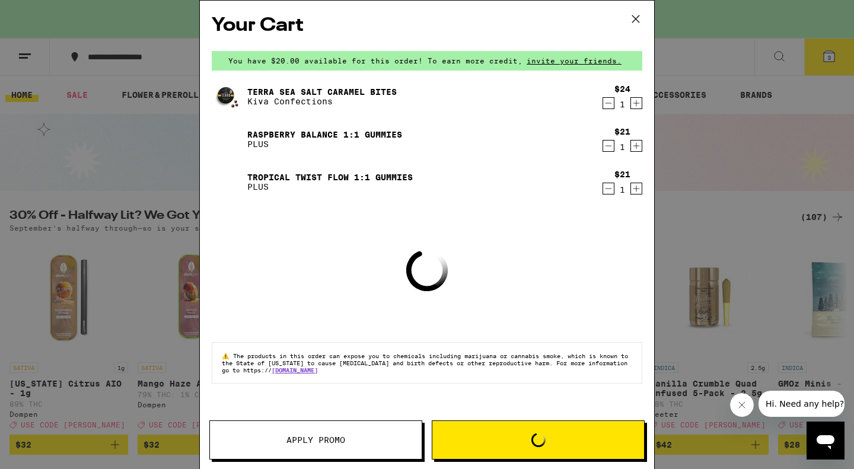
click at [114, 275] on div "Your Cart You have $20.00 available for this order! To earn more credit, invite…" at bounding box center [427, 234] width 854 height 469
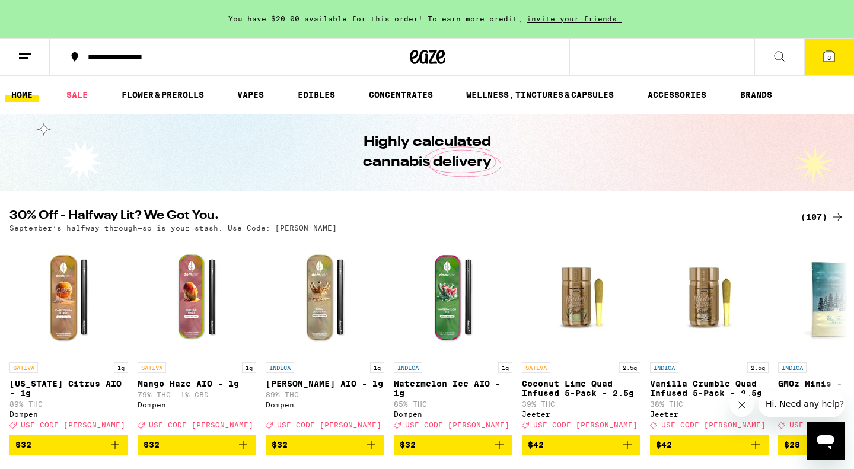
click at [142, 205] on div "Your Cart You have $20.00 available for this order! To earn more credit, invite…" at bounding box center [427, 234] width 854 height 469
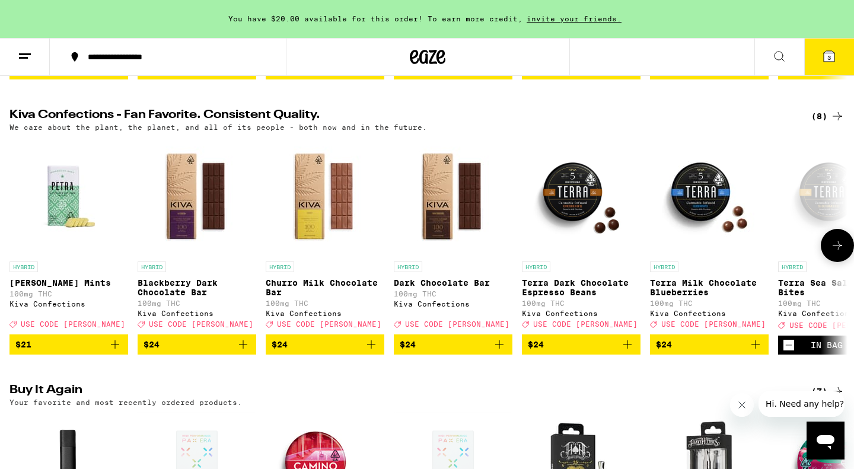
scroll to position [370, 0]
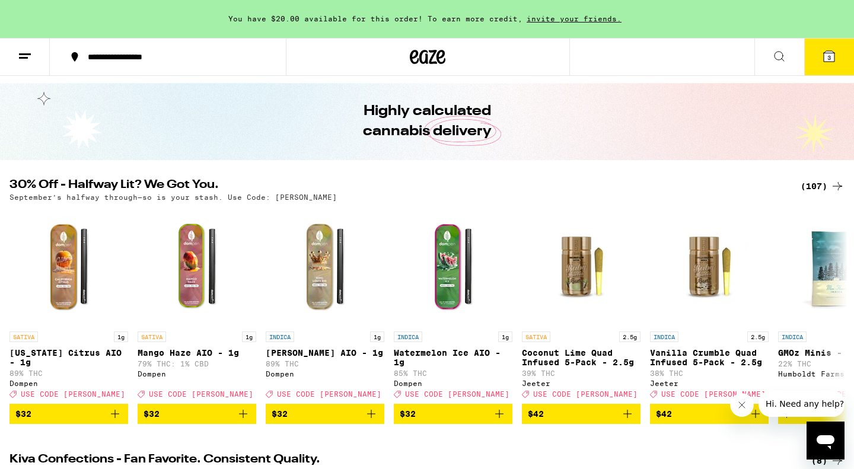
scroll to position [0, 0]
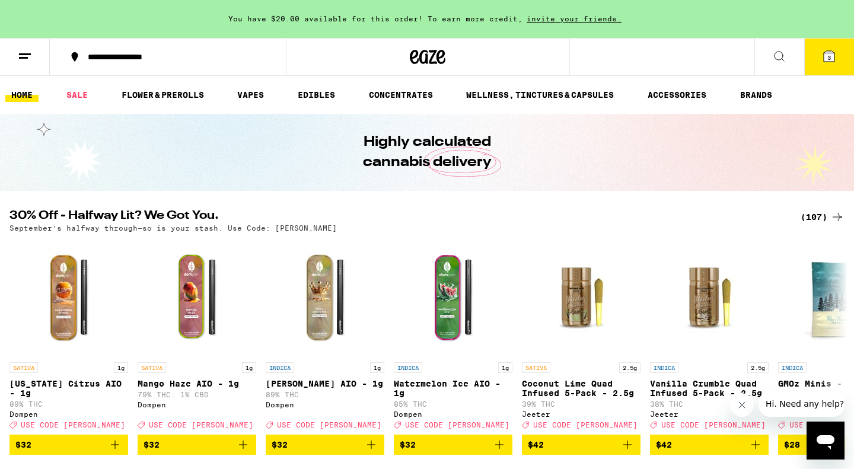
click at [817, 224] on div "September’s halfway through—so is your stash. Use Code: LITTY" at bounding box center [426, 228] width 835 height 8
click at [815, 219] on div "(107)" at bounding box center [823, 217] width 44 height 14
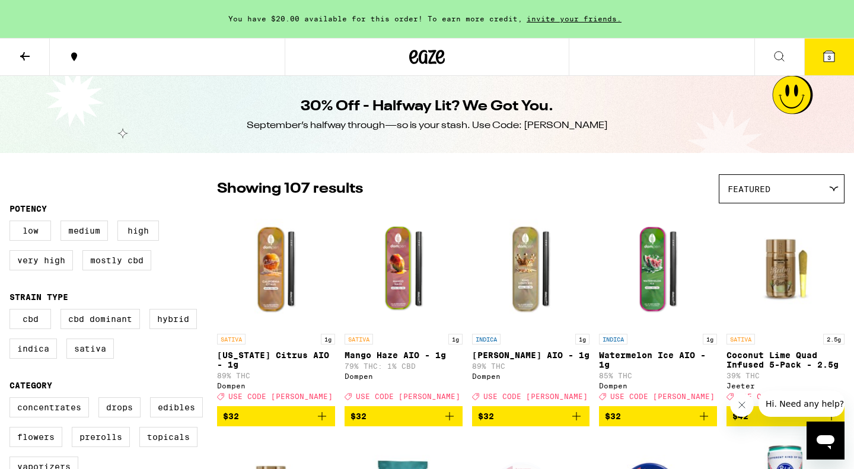
click at [815, 219] on img "Open page for Coconut Lime Quad Infused 5-Pack - 2.5g from Jeeter" at bounding box center [786, 268] width 118 height 119
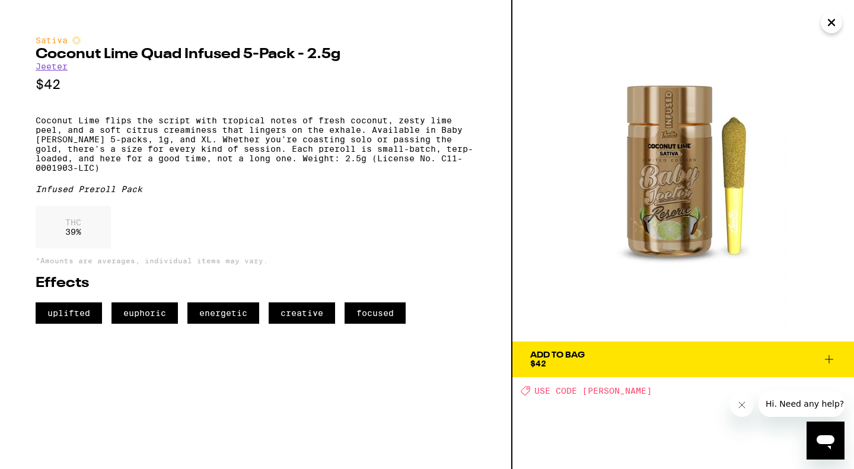
click at [835, 20] on icon "Close" at bounding box center [832, 23] width 6 height 6
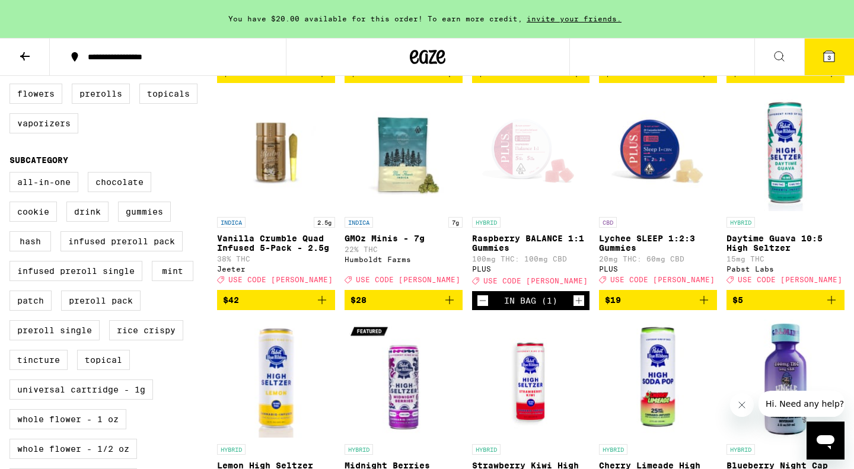
scroll to position [339, 0]
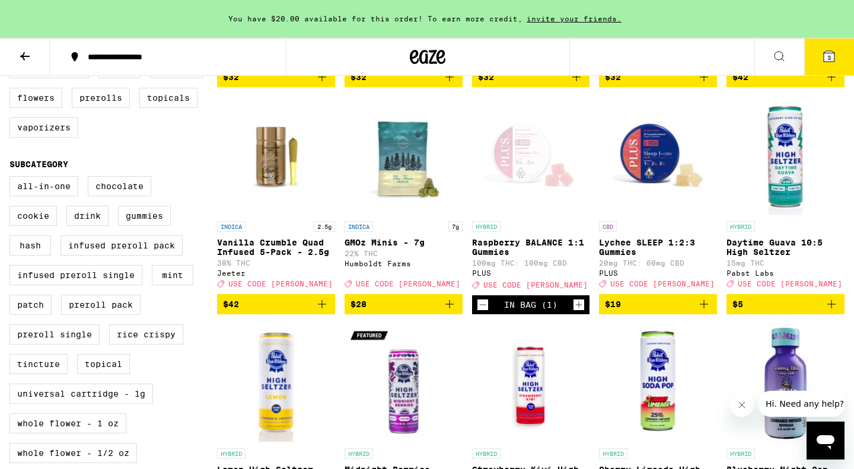
click at [824, 51] on icon at bounding box center [829, 56] width 14 height 14
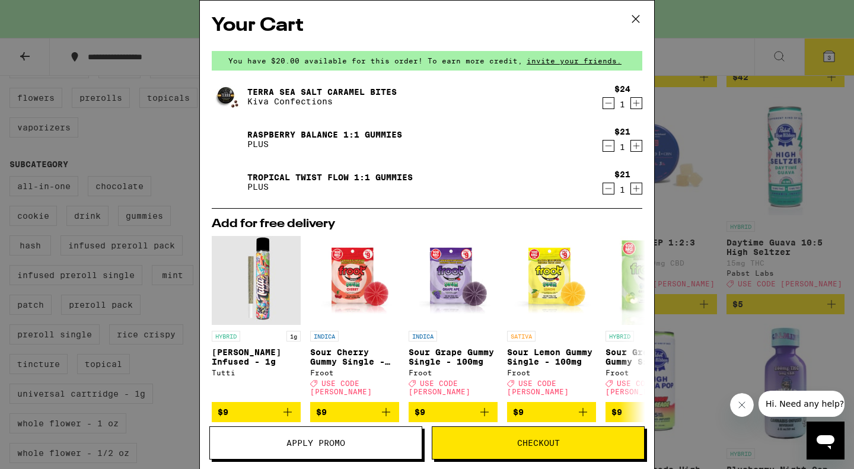
click at [800, 257] on div "Your Cart You have $20.00 available for this order! To earn more credit, invite…" at bounding box center [427, 234] width 854 height 469
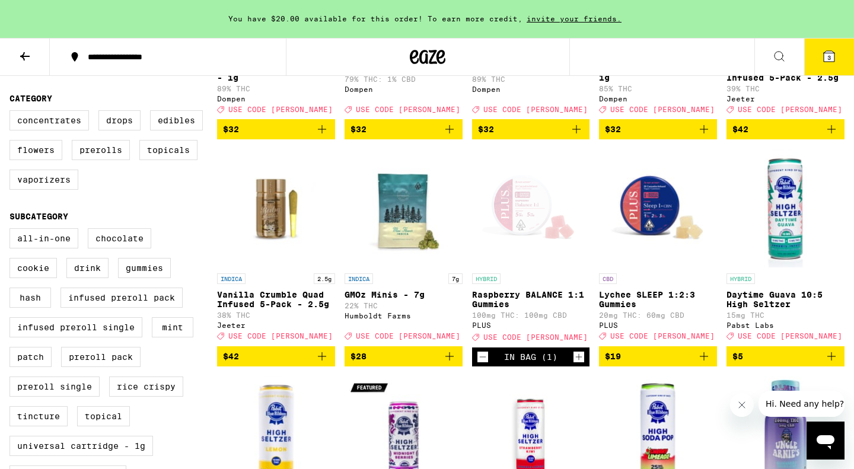
scroll to position [287, 0]
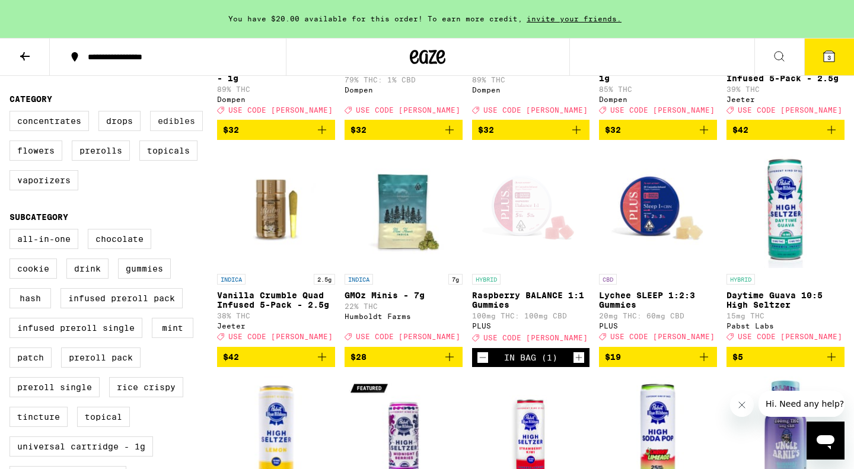
click at [187, 131] on label "Edibles" at bounding box center [176, 121] width 53 height 20
click at [12, 113] on input "Edibles" at bounding box center [12, 113] width 1 height 1
checkbox input "true"
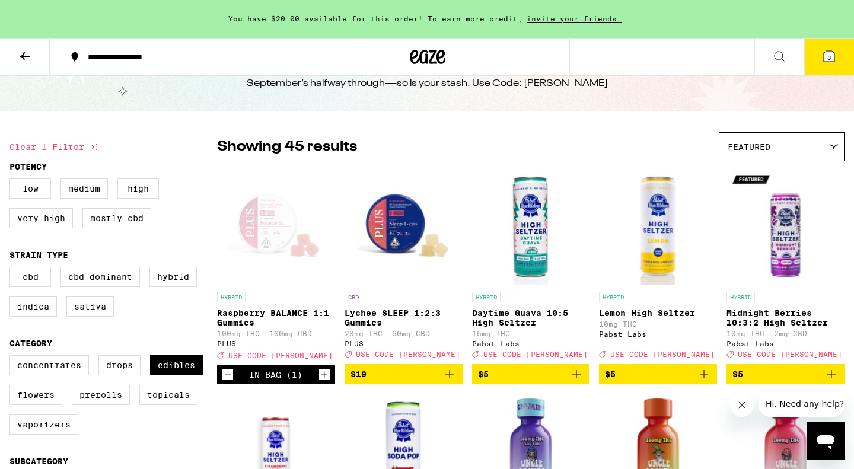
scroll to position [59, 0]
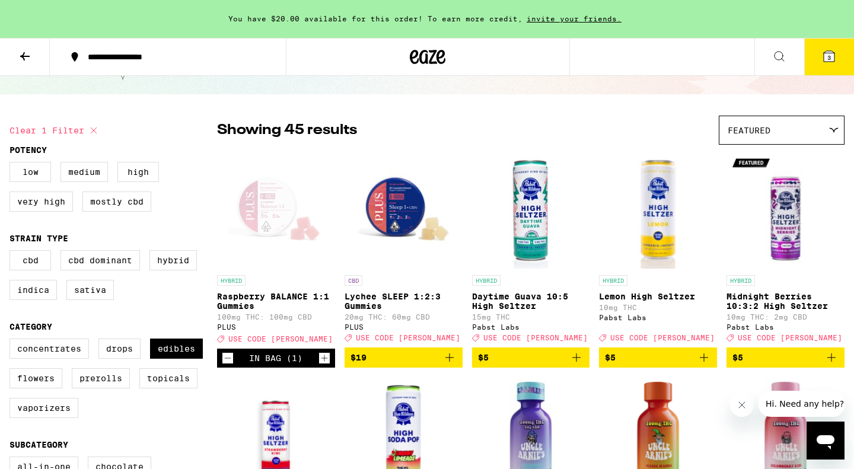
click at [278, 208] on div "Open page for Raspberry BALANCE 1:1 Gummies from PLUS" at bounding box center [276, 210] width 118 height 119
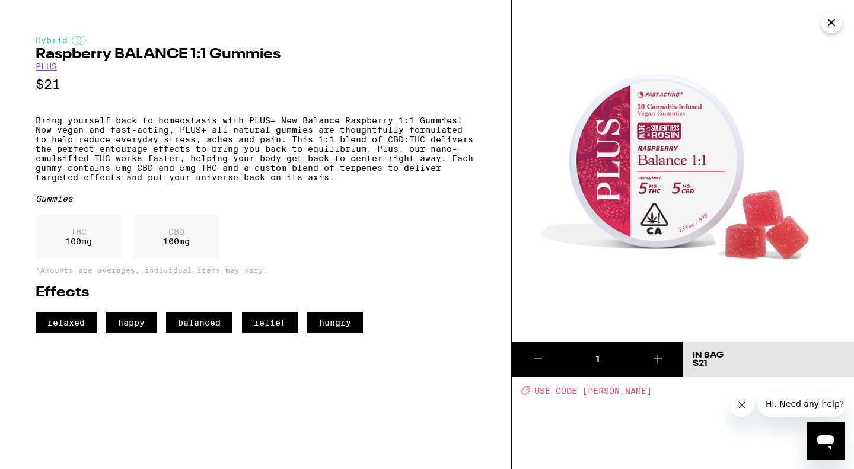
click at [837, 27] on icon "Close" at bounding box center [832, 23] width 14 height 18
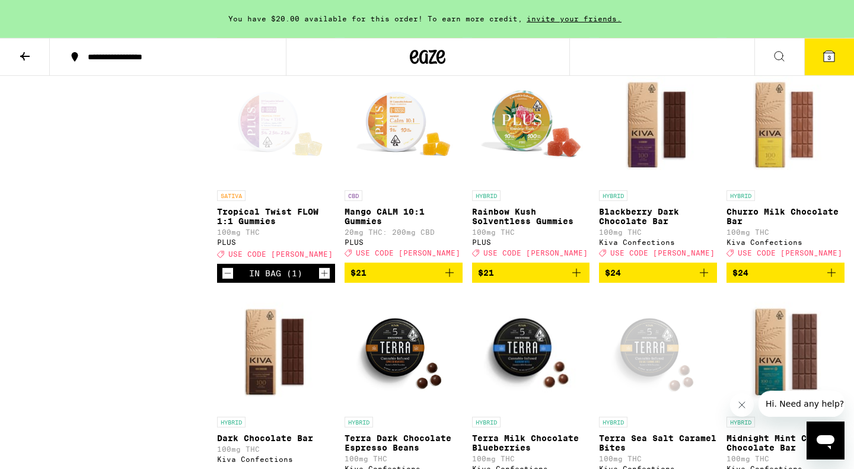
scroll to position [1704, 0]
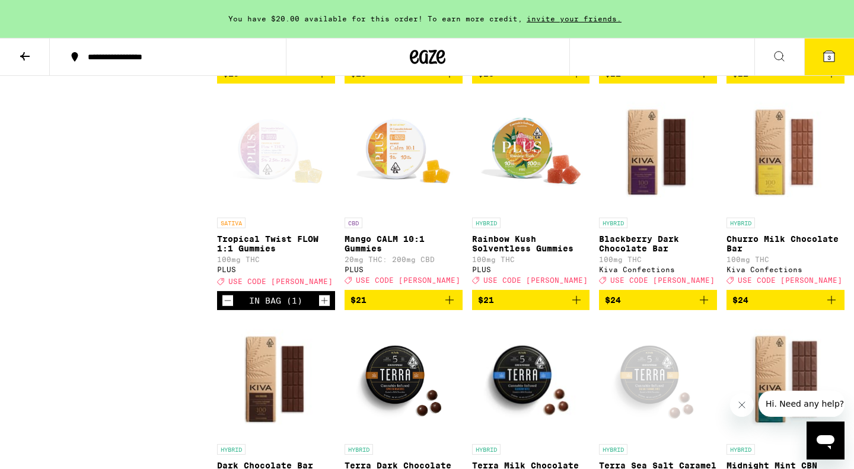
click at [273, 212] on div "Open page for Tropical Twist FLOW 1:1 Gummies from PLUS" at bounding box center [276, 152] width 118 height 119
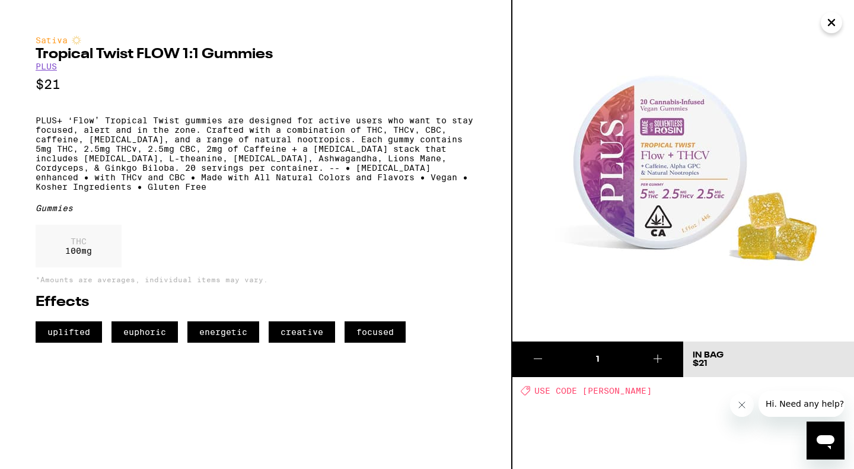
click at [841, 26] on button "Close" at bounding box center [831, 22] width 21 height 21
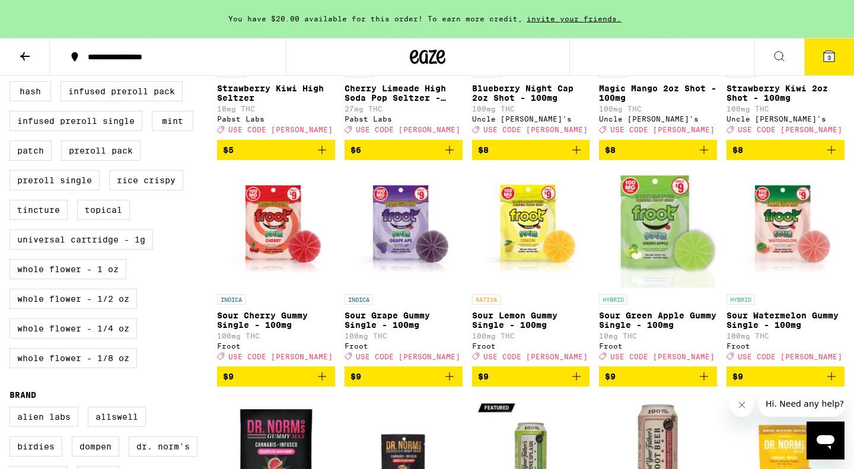
scroll to position [499, 0]
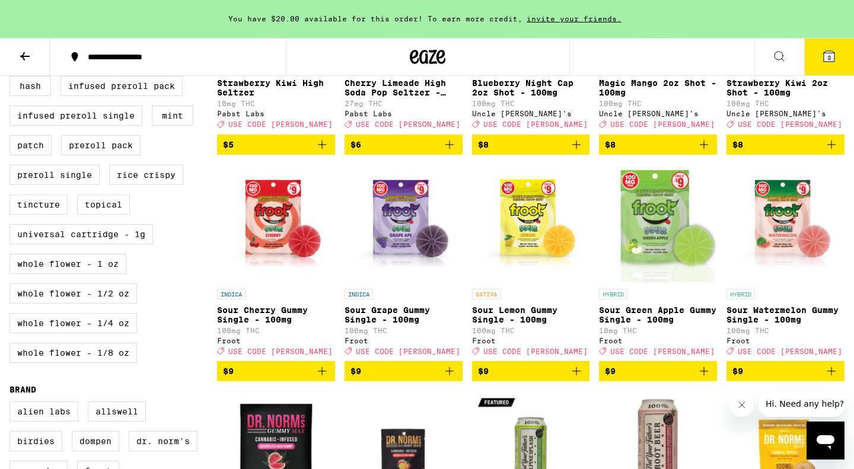
click at [576, 379] on icon "Add to bag" at bounding box center [577, 371] width 14 height 14
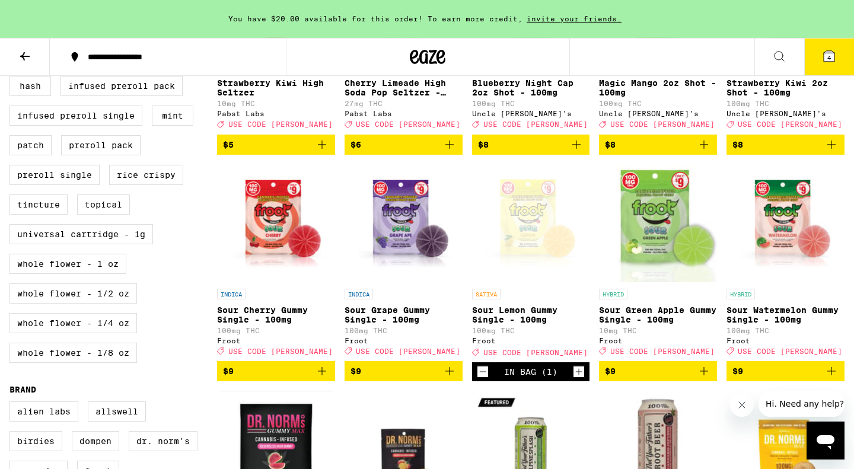
click at [838, 57] on button "4" at bounding box center [830, 57] width 50 height 37
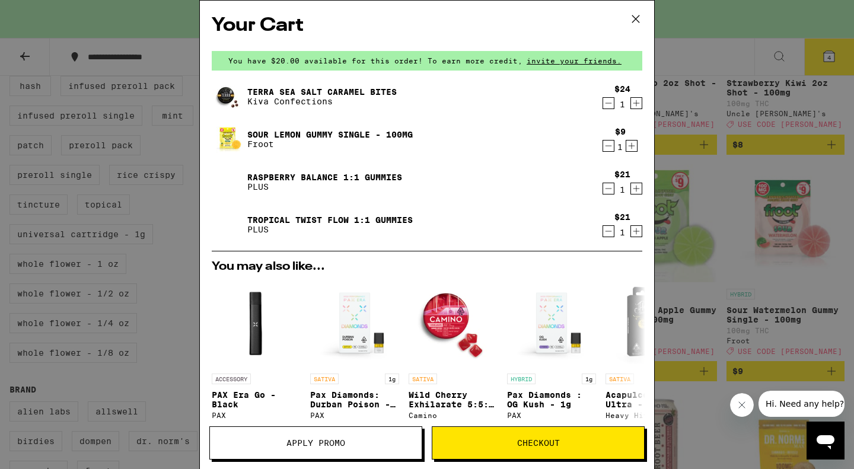
click at [606, 144] on icon "Decrement" at bounding box center [608, 146] width 11 height 14
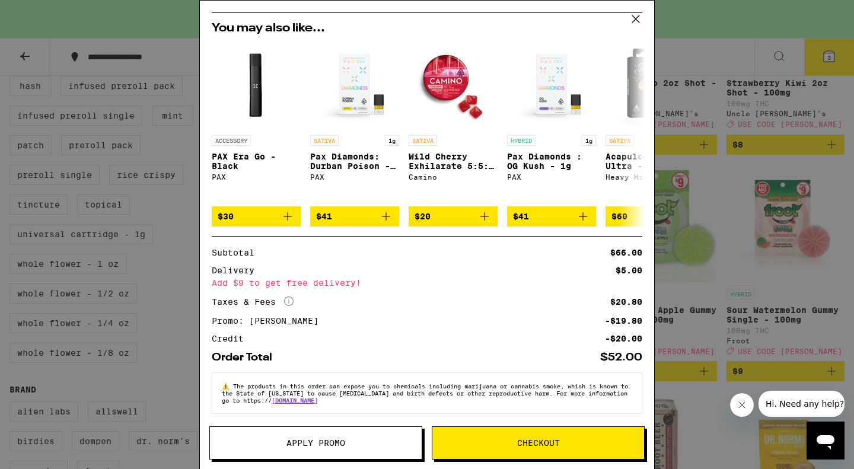
scroll to position [200, 0]
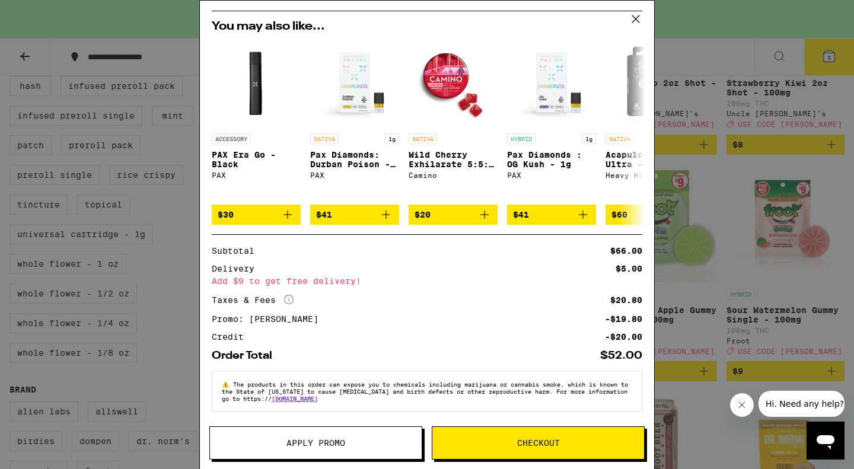
click at [816, 206] on div "Your Cart You have $20.00 available for this order! To earn more credit, invite…" at bounding box center [427, 234] width 854 height 469
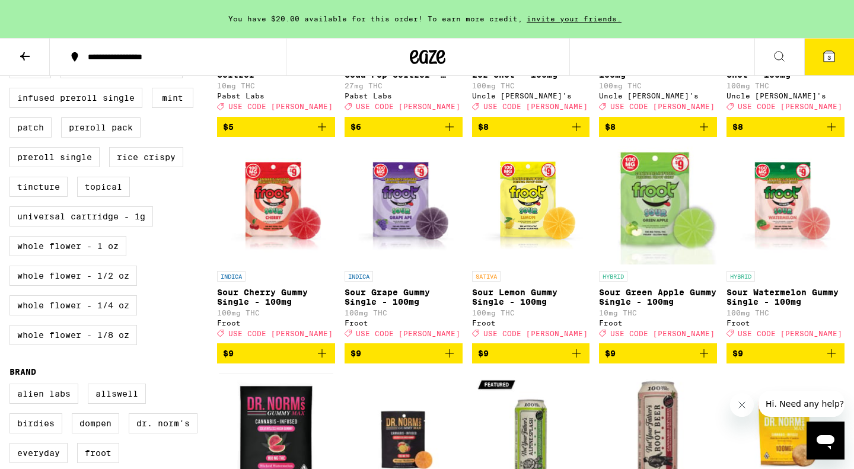
scroll to position [521, 0]
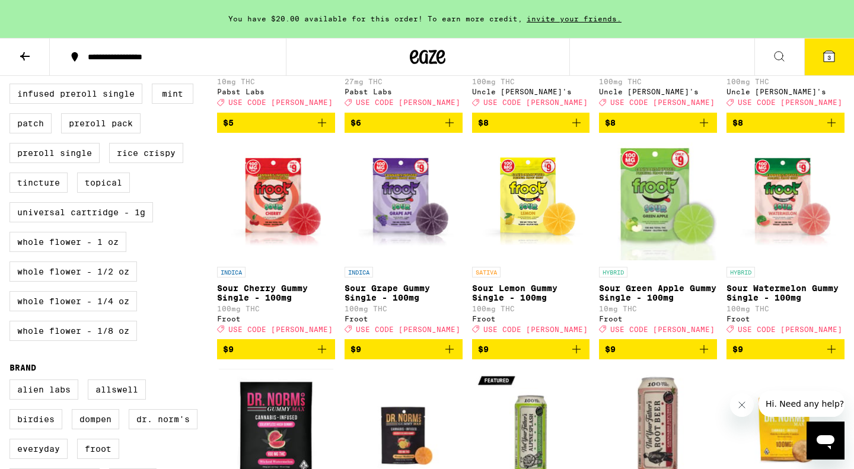
click at [578, 354] on icon "Add to bag" at bounding box center [577, 349] width 8 height 8
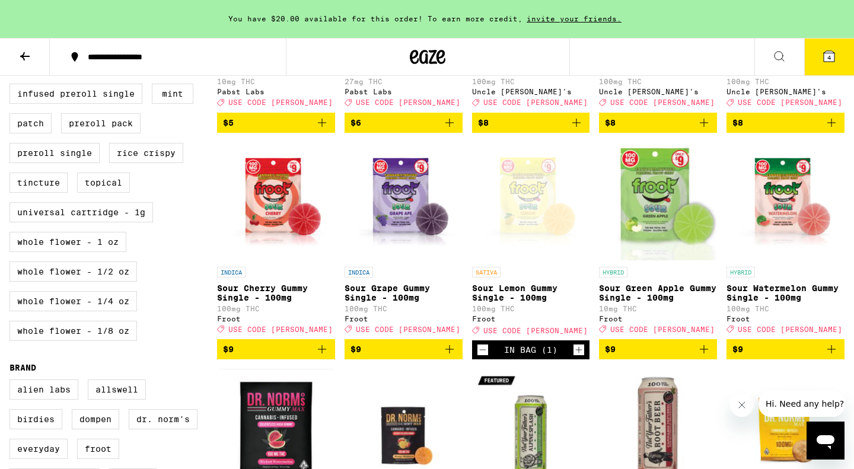
click at [828, 50] on icon at bounding box center [829, 56] width 14 height 14
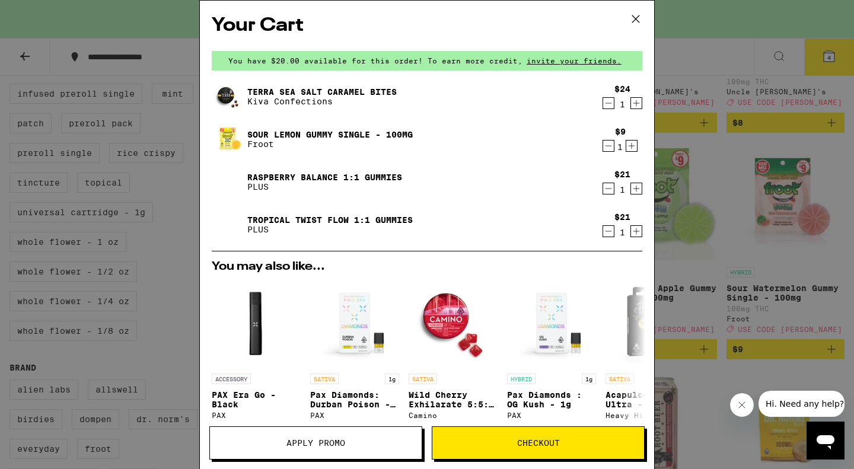
click at [361, 218] on link "Tropical Twist FLOW 1:1 Gummies" at bounding box center [330, 219] width 166 height 9
click at [348, 174] on link "Raspberry BALANCE 1:1 Gummies" at bounding box center [324, 177] width 155 height 9
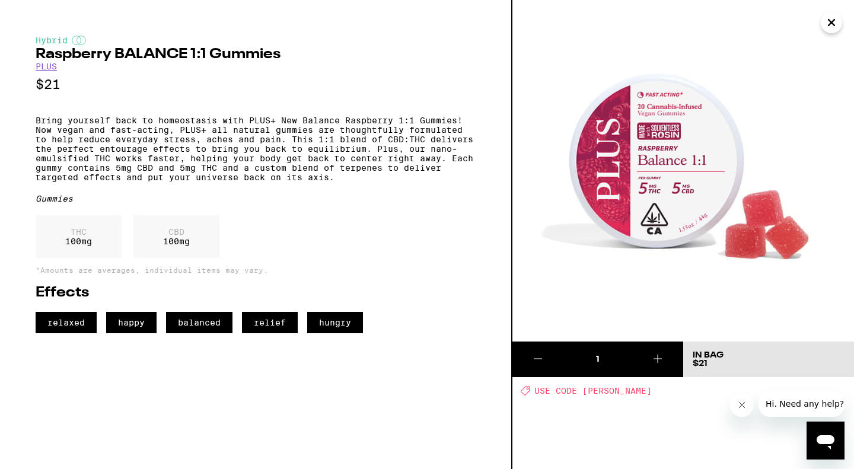
click at [199, 171] on p "Bring yourself back to homeostasis with PLUS+ New Balance Raspberry 1:1 Gummies…" at bounding box center [256, 149] width 440 height 66
click at [406, 200] on div "Hybrid Raspberry BALANCE 1:1 Gummies PLUS $21 Bring yourself back to homeostasi…" at bounding box center [256, 185] width 440 height 298
drag, startPoint x: 406, startPoint y: 195, endPoint x: 30, endPoint y: 43, distance: 406.4
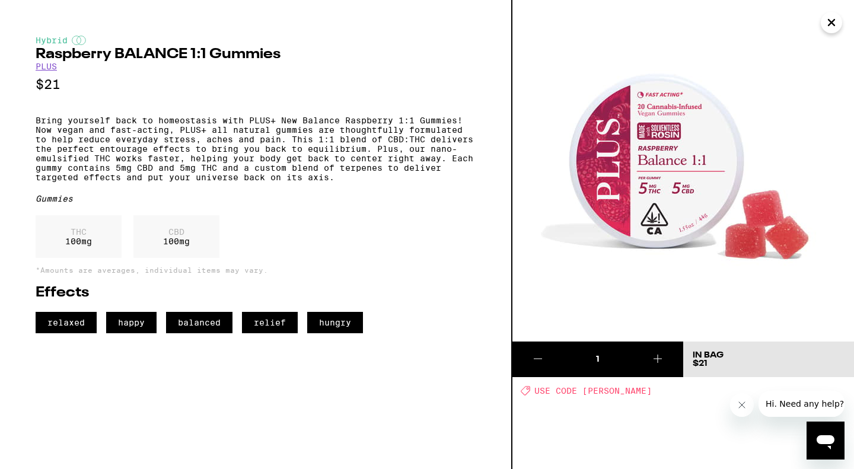
click at [30, 43] on div "Hybrid Raspberry BALANCE 1:1 Gummies PLUS $21 Bring yourself back to homeostasi…" at bounding box center [256, 234] width 513 height 469
copy div "Hybrid Raspberry BALANCE 1:1 Gummies PLUS $21 Bring yourself back to homeostasi…"
click at [266, 164] on p "Bring yourself back to homeostasis with PLUS+ New Balance Raspberry 1:1 Gummies…" at bounding box center [256, 149] width 440 height 66
click at [828, 22] on icon "Close" at bounding box center [832, 23] width 14 height 18
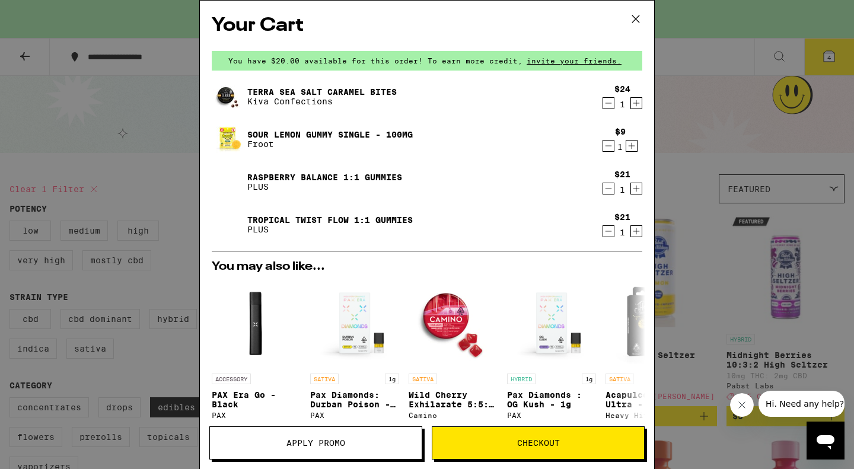
click at [303, 217] on link "Tropical Twist FLOW 1:1 Gummies" at bounding box center [330, 219] width 166 height 9
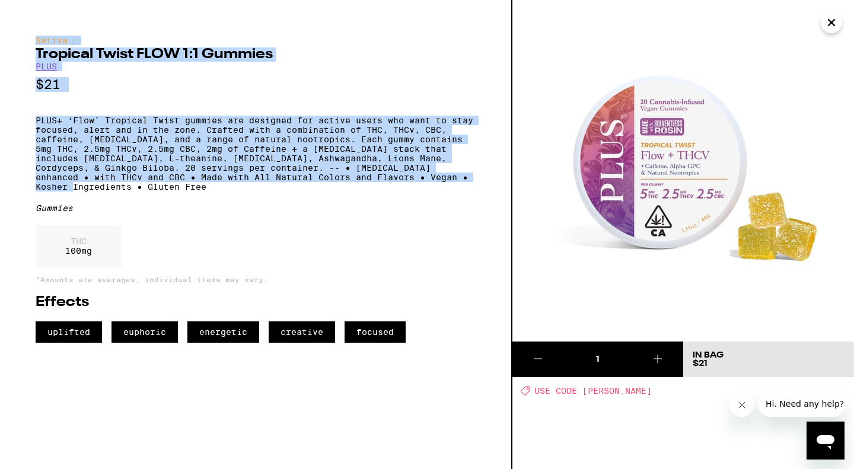
drag, startPoint x: 193, startPoint y: 203, endPoint x: 31, endPoint y: 42, distance: 228.2
click at [31, 42] on div "Sativa Tropical Twist FLOW 1:1 Gummies PLUS $21 PLUS+ ‘Flow’ Tropical Twist gum…" at bounding box center [256, 234] width 513 height 469
copy div "Sativa Tropical Twist FLOW 1:1 Gummies PLUS $21 PLUS+ ‘Flow’ Tropical Twist gum…"
click at [834, 21] on icon "Close" at bounding box center [832, 23] width 6 height 6
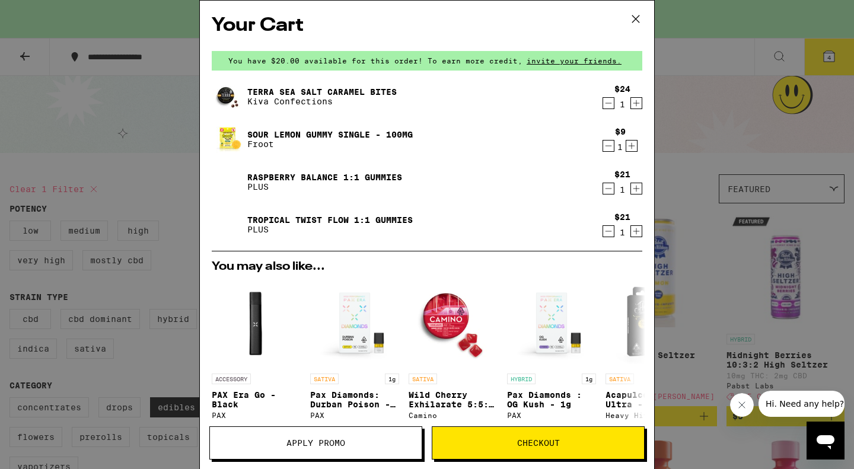
click at [330, 91] on link "Terra Sea Salt Caramel Bites" at bounding box center [322, 91] width 150 height 9
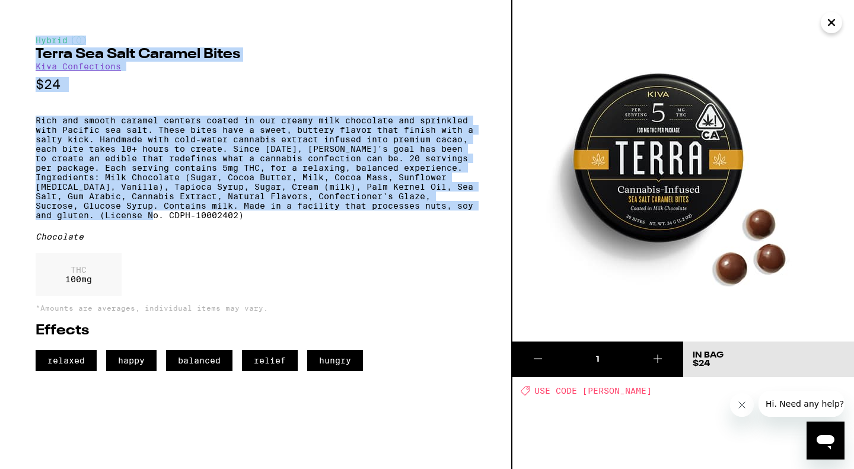
drag, startPoint x: 39, startPoint y: 39, endPoint x: 303, endPoint y: 242, distance: 333.5
click at [303, 242] on div "Hybrid Terra Sea Salt Caramel Bites Kiva Confections $24 Rich and smooth carame…" at bounding box center [256, 204] width 440 height 336
copy div "Hybrid Terra Sea Salt Caramel Bites Kiva Confections $24 Rich and smooth carame…"
click at [831, 22] on icon "Close" at bounding box center [832, 23] width 6 height 6
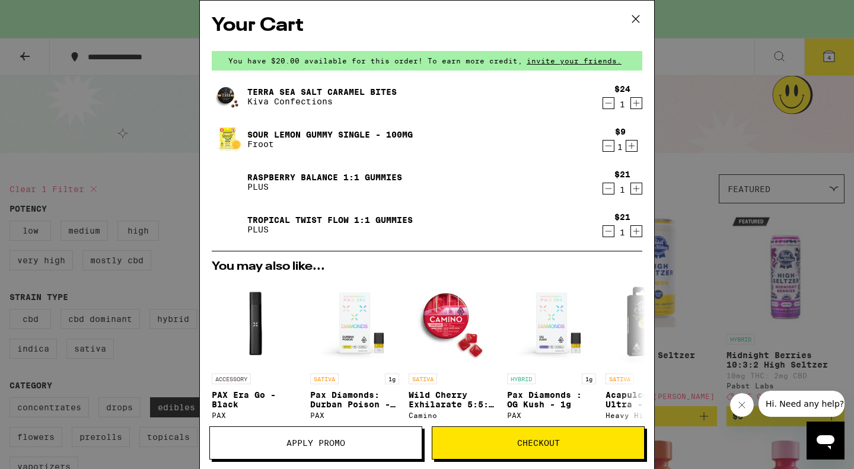
click at [299, 135] on link "Sour Lemon Gummy Single - 100mg" at bounding box center [330, 134] width 166 height 9
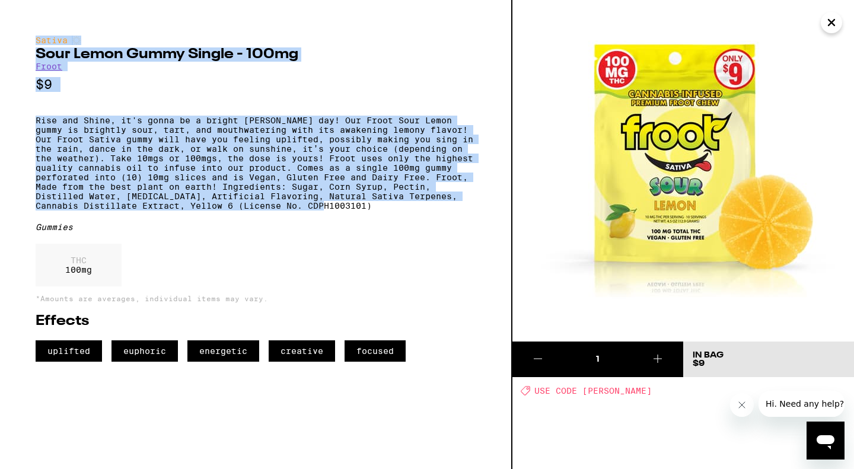
drag, startPoint x: 35, startPoint y: 39, endPoint x: 428, endPoint y: 233, distance: 438.6
click at [428, 233] on div "Sativa Sour Lemon Gummy Single - 100mg Froot $9 Rise and Shine, it's gonna be a…" at bounding box center [256, 234] width 513 height 469
copy div "Sativa Sour Lemon Gummy Single - 100mg Froot $9 Rise and Shine, it's gonna be a…"
click at [828, 25] on icon "Close" at bounding box center [832, 23] width 14 height 18
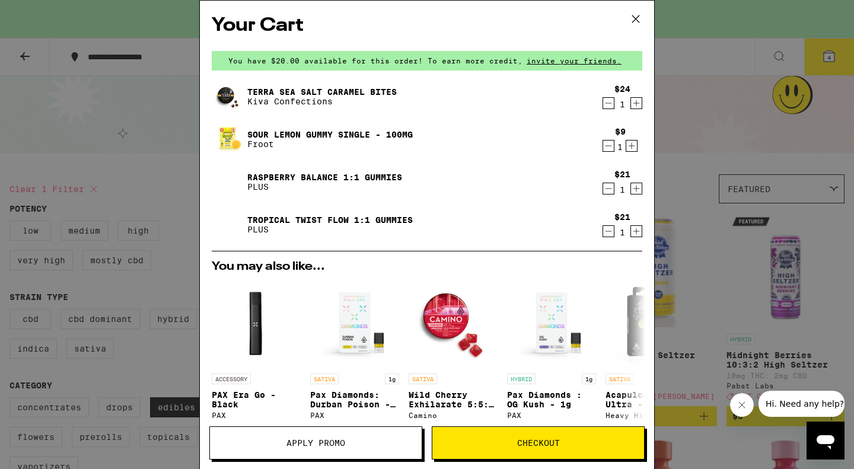
click at [373, 180] on link "Raspberry BALANCE 1:1 Gummies" at bounding box center [324, 177] width 155 height 9
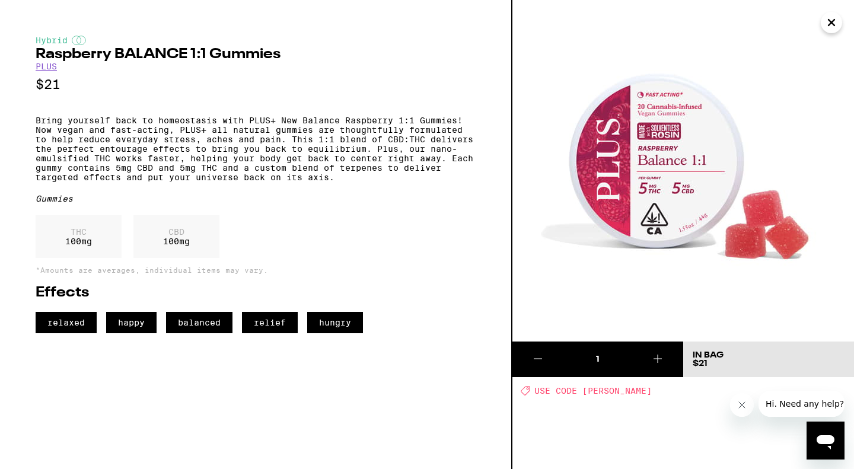
click at [831, 27] on icon "Close" at bounding box center [832, 23] width 14 height 18
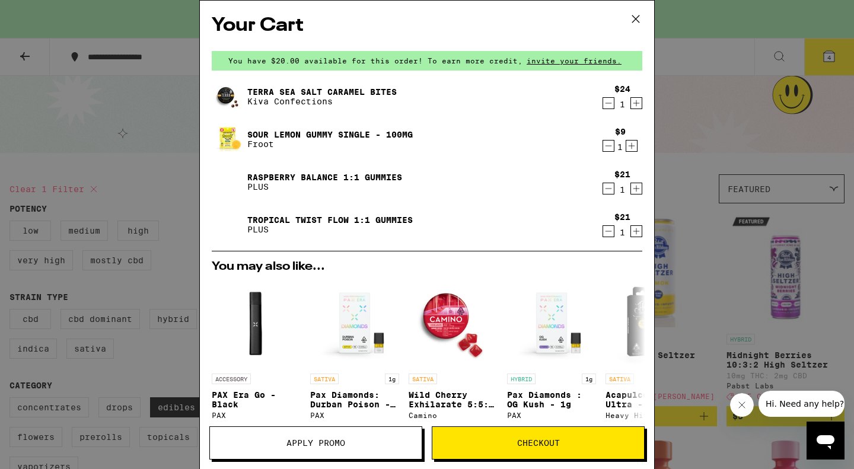
click at [370, 87] on link "Terra Sea Salt Caramel Bites" at bounding box center [322, 91] width 150 height 9
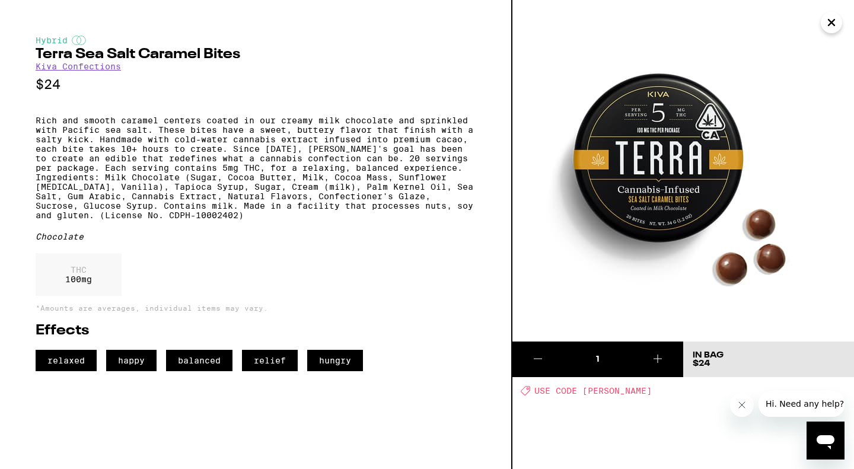
click at [836, 23] on icon "Close" at bounding box center [832, 23] width 14 height 18
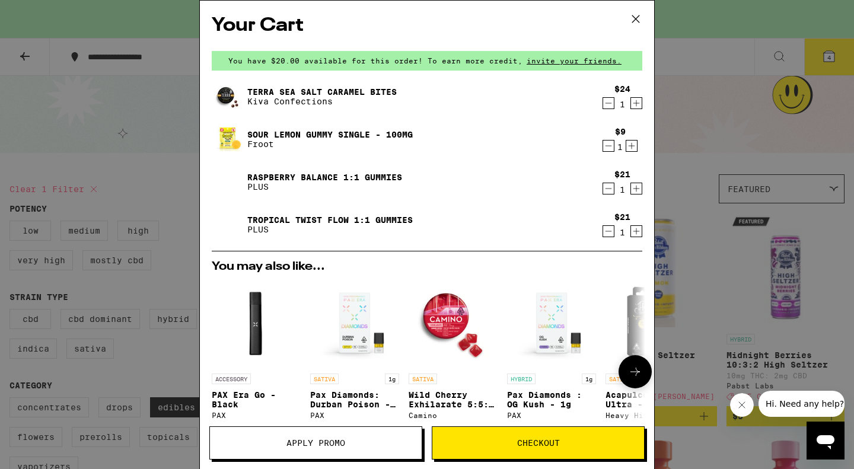
click at [441, 311] on img "Open page for Wild Cherry Exhilarate 5:5:5 Gummies from Camino" at bounding box center [453, 323] width 89 height 89
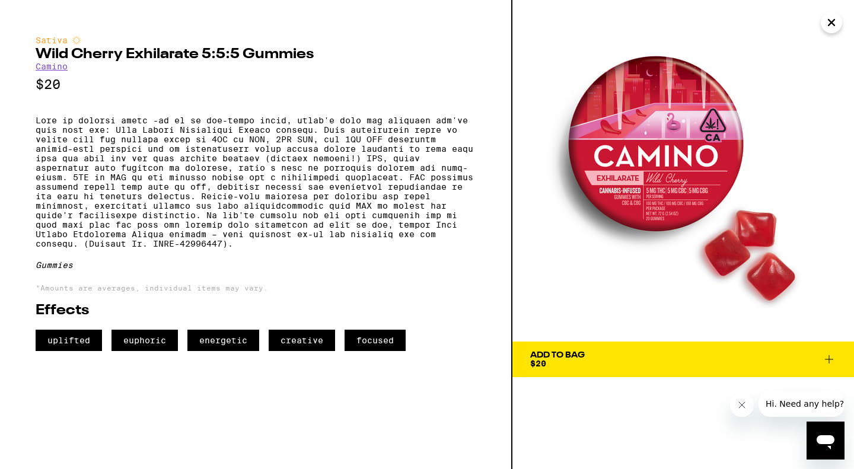
click at [234, 249] on p at bounding box center [256, 182] width 440 height 133
click at [309, 292] on p "*Amounts are averages, individual items may vary." at bounding box center [256, 288] width 440 height 8
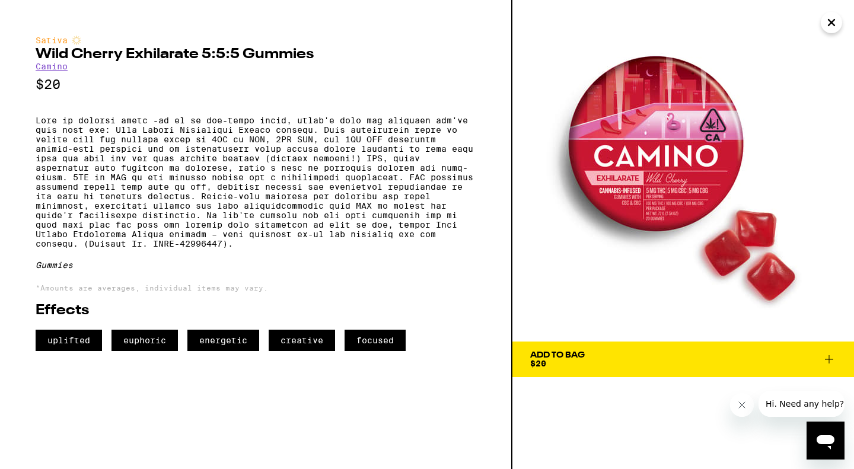
click at [831, 18] on icon "Close" at bounding box center [832, 23] width 14 height 18
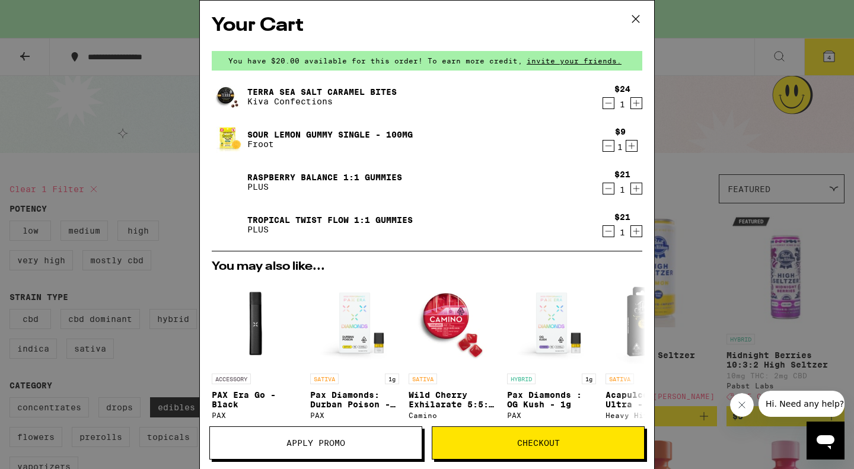
click at [390, 95] on link "Terra Sea Salt Caramel Bites" at bounding box center [322, 91] width 150 height 9
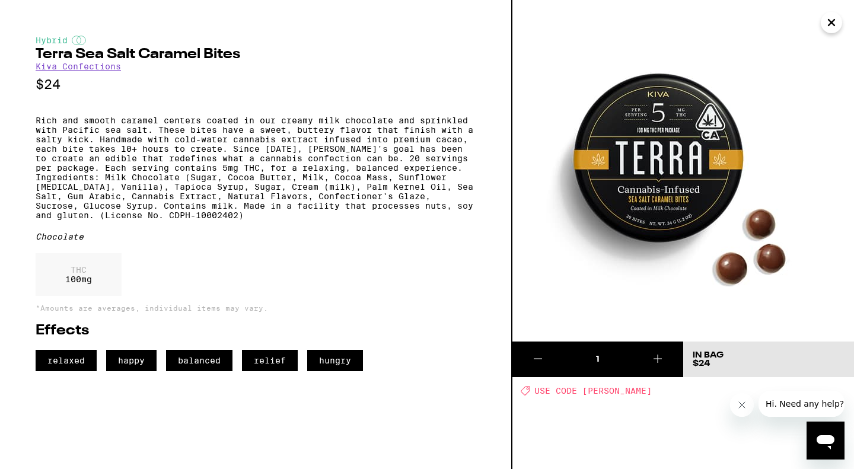
click at [836, 24] on icon "Close" at bounding box center [832, 23] width 14 height 18
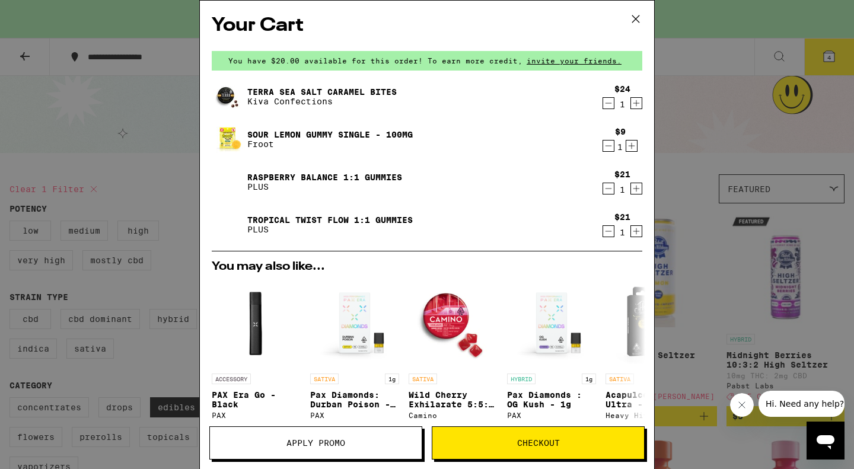
click at [374, 89] on link "Terra Sea Salt Caramel Bites" at bounding box center [322, 91] width 150 height 9
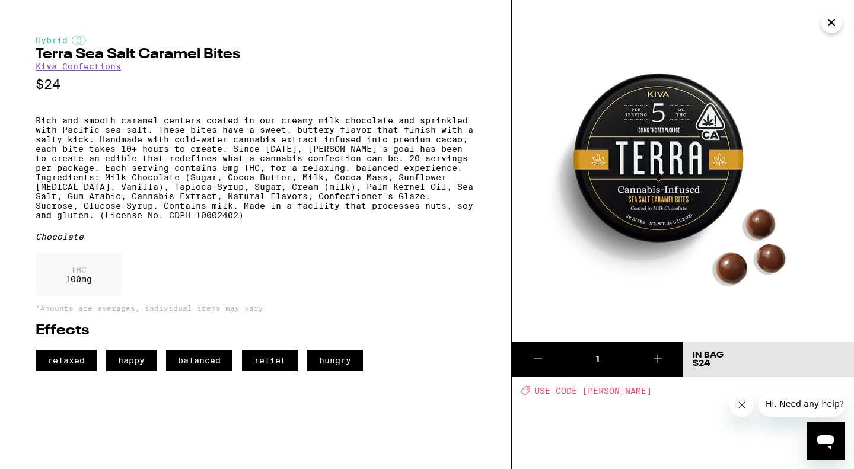
click at [832, 23] on icon "Close" at bounding box center [832, 23] width 6 height 6
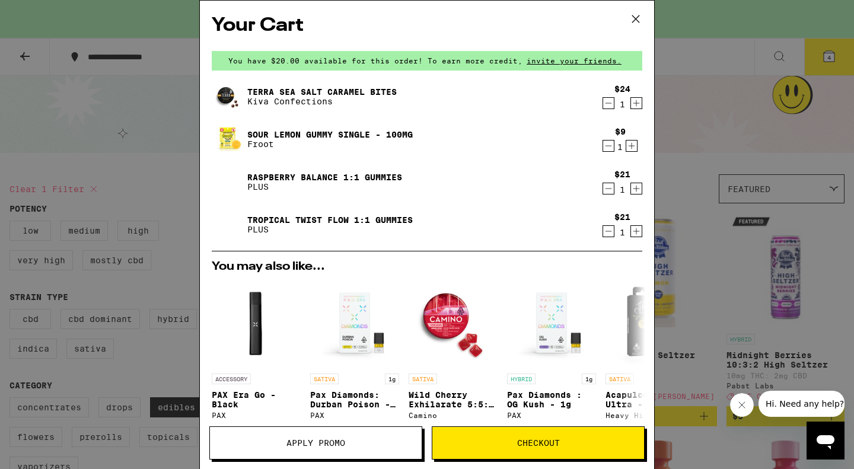
click at [317, 136] on link "Sour Lemon Gummy Single - 100mg" at bounding box center [330, 134] width 166 height 9
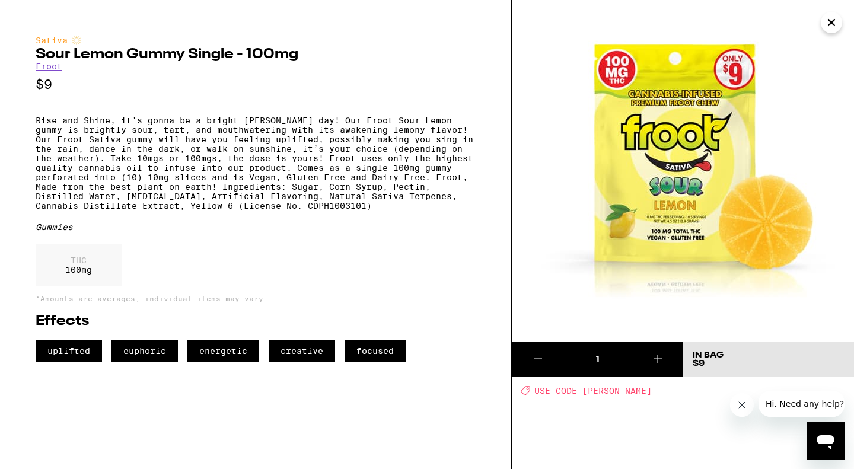
click at [833, 25] on icon "Close" at bounding box center [832, 23] width 14 height 18
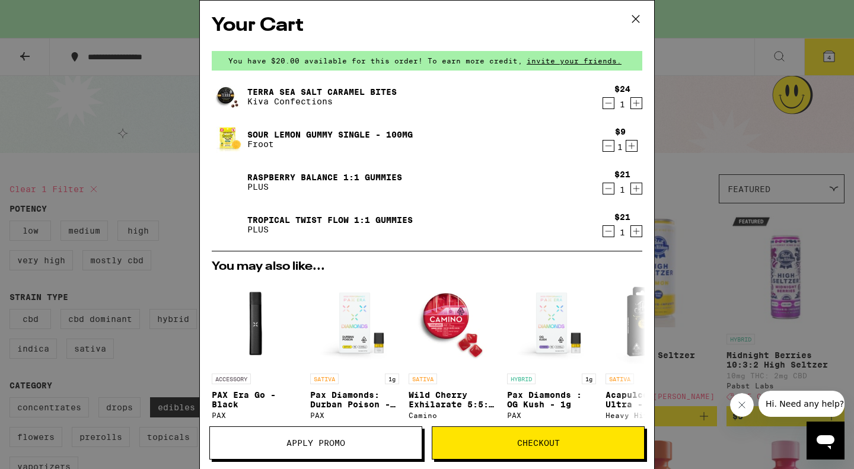
click at [341, 169] on div "Raspberry BALANCE 1:1 Gummies PLUS" at bounding box center [404, 182] width 385 height 33
click at [322, 175] on link "Raspberry BALANCE 1:1 Gummies" at bounding box center [324, 177] width 155 height 9
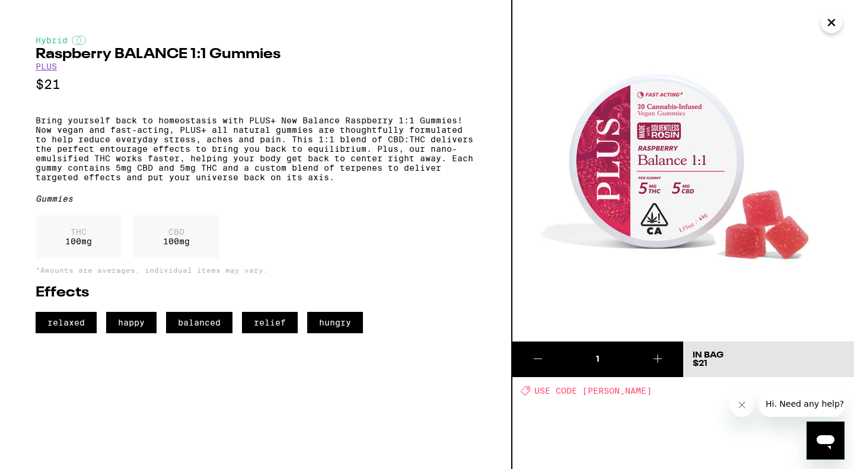
click at [833, 20] on icon "Close" at bounding box center [832, 23] width 14 height 18
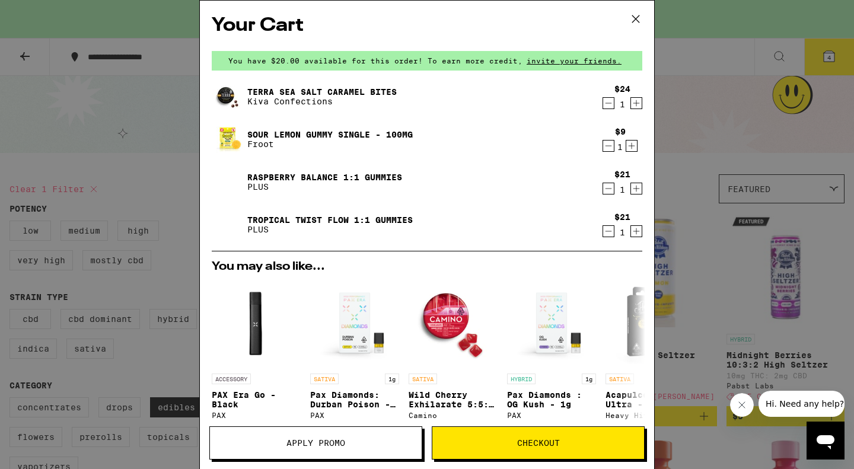
click at [393, 219] on link "Tropical Twist FLOW 1:1 Gummies" at bounding box center [330, 219] width 166 height 9
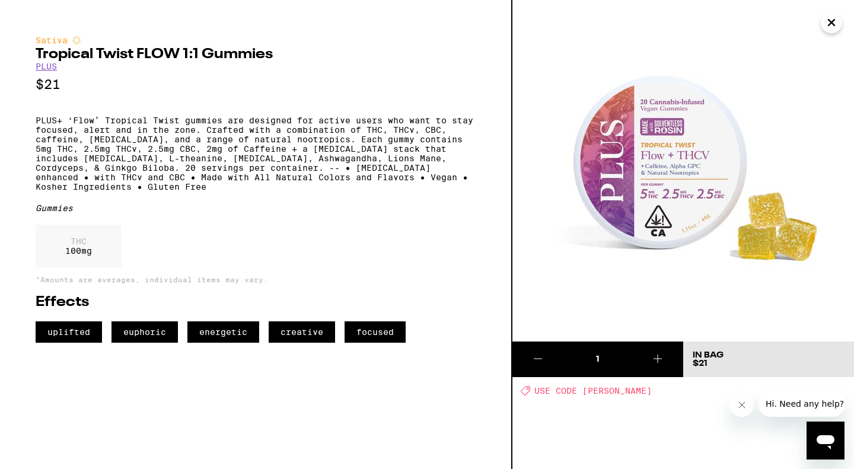
click at [287, 170] on p "PLUS+ ‘Flow’ Tropical Twist gummies are designed for active users who want to s…" at bounding box center [256, 154] width 440 height 76
click at [329, 187] on p "PLUS+ ‘Flow’ Tropical Twist gummies are designed for active users who want to s…" at bounding box center [256, 154] width 440 height 76
click at [252, 160] on p "PLUS+ ‘Flow’ Tropical Twist gummies are designed for active users who want to s…" at bounding box center [256, 154] width 440 height 76
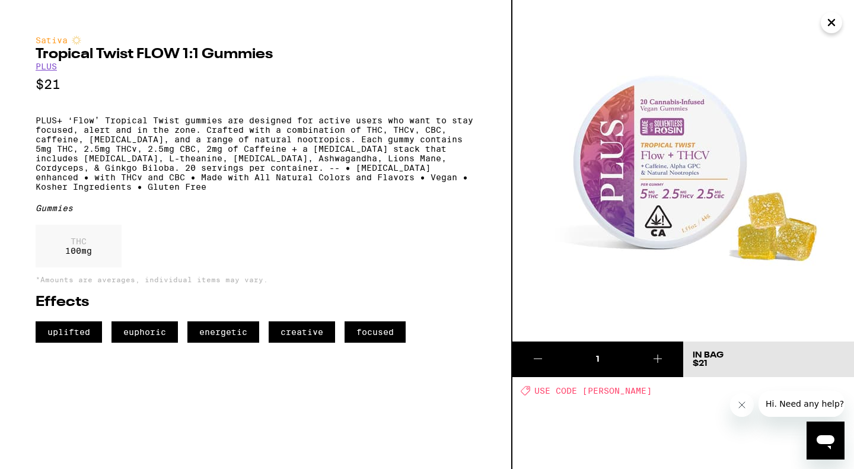
click at [252, 160] on p "PLUS+ ‘Flow’ Tropical Twist gummies are designed for active users who want to s…" at bounding box center [256, 154] width 440 height 76
click at [249, 192] on p "PLUS+ ‘Flow’ Tropical Twist gummies are designed for active users who want to s…" at bounding box center [256, 154] width 440 height 76
click at [829, 28] on icon "Close" at bounding box center [832, 23] width 14 height 18
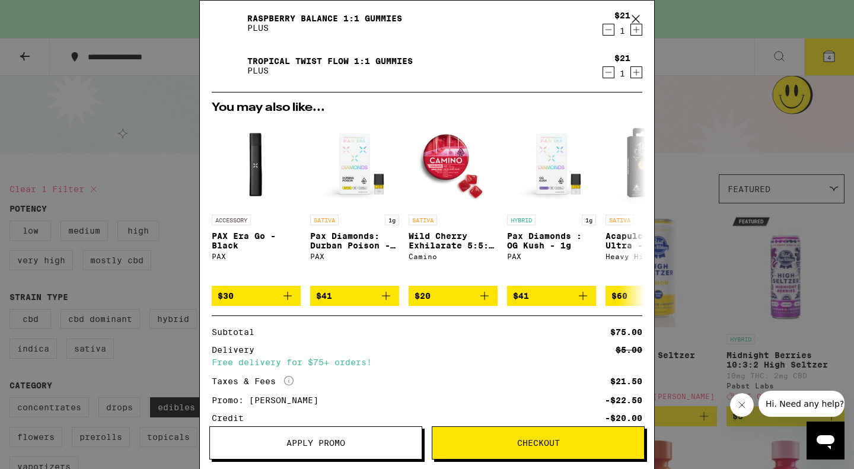
scroll to position [243, 0]
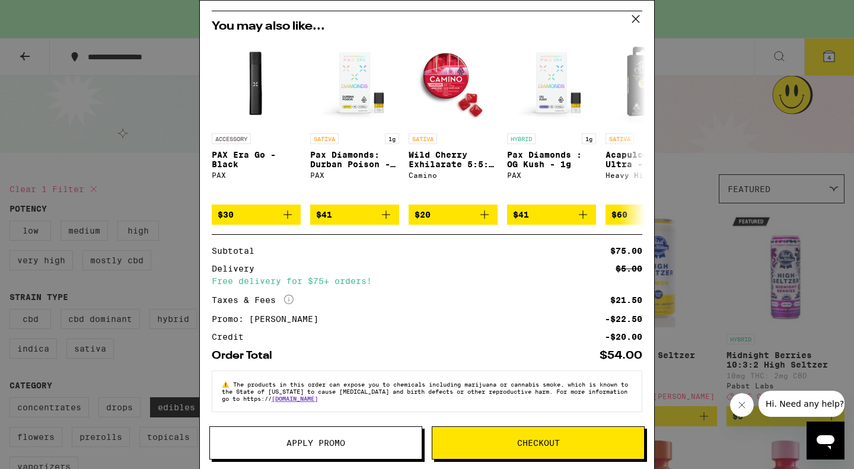
click at [530, 442] on span "Checkout" at bounding box center [538, 443] width 43 height 8
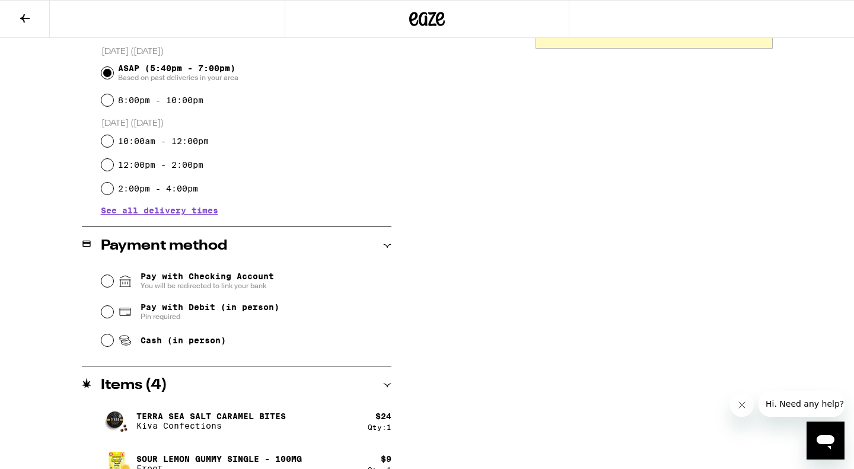
scroll to position [346, 0]
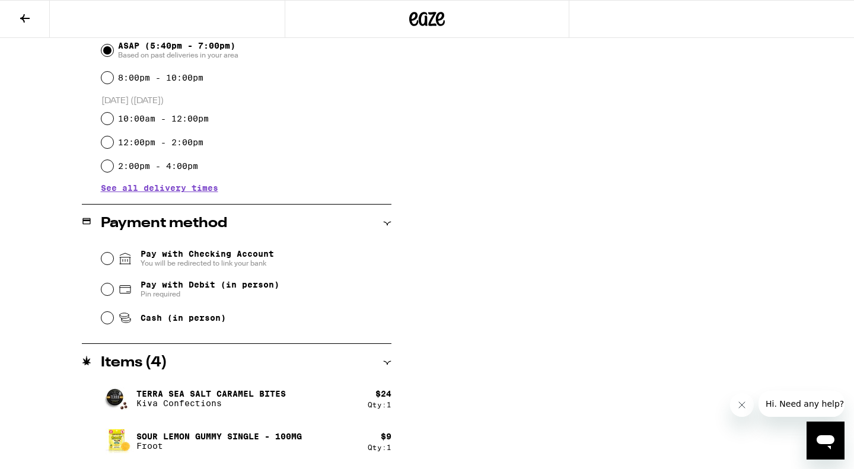
click at [209, 290] on span "Pay with Debit (in person)" at bounding box center [210, 284] width 139 height 9
click at [113, 291] on input "Pay with Debit (in person) Pin required" at bounding box center [107, 290] width 12 height 12
radio input "true"
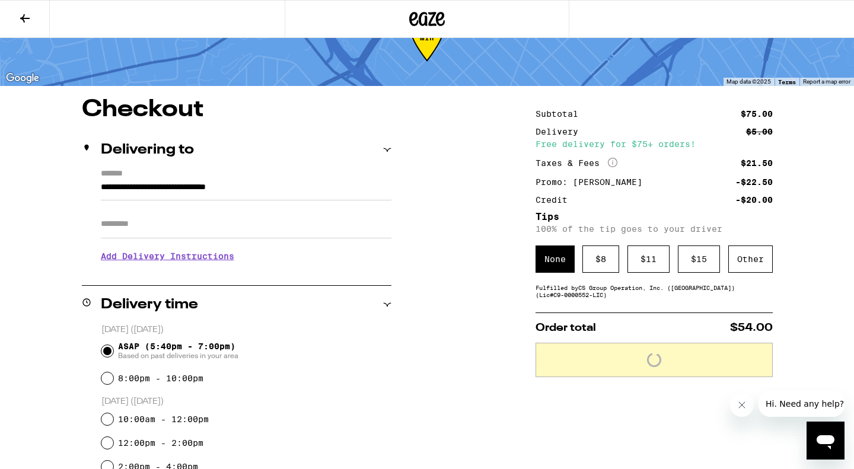
scroll to position [50, 0]
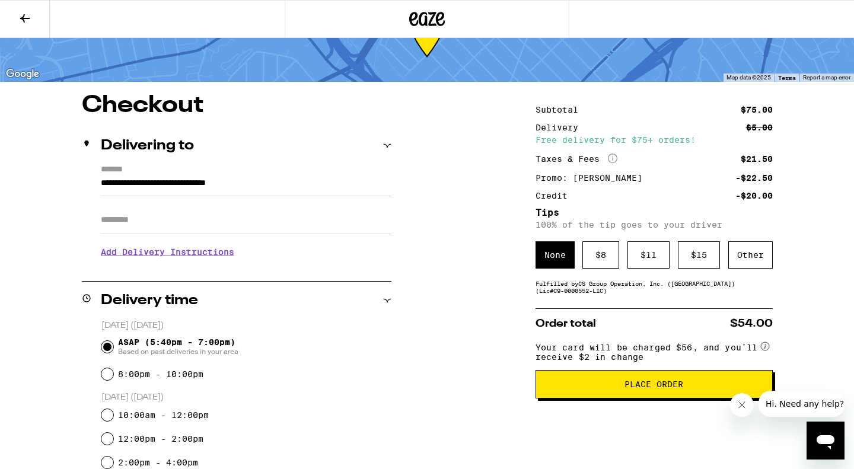
click at [634, 399] on button "Place Order" at bounding box center [654, 384] width 237 height 28
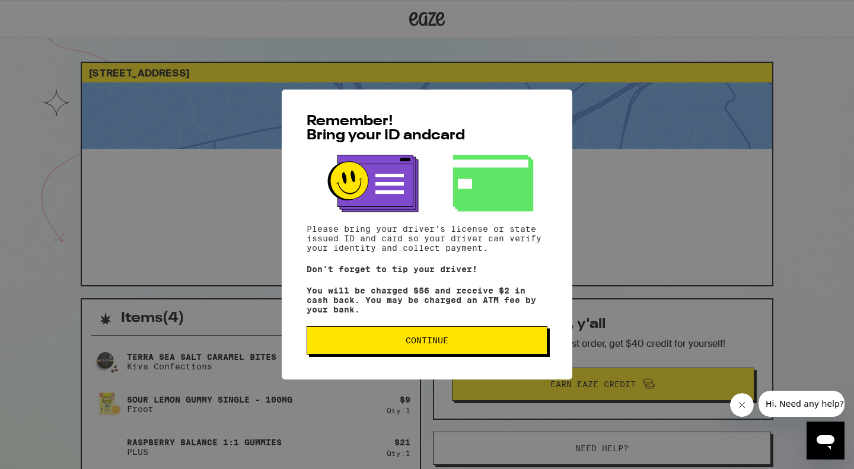
click at [438, 345] on span "Continue" at bounding box center [427, 340] width 43 height 8
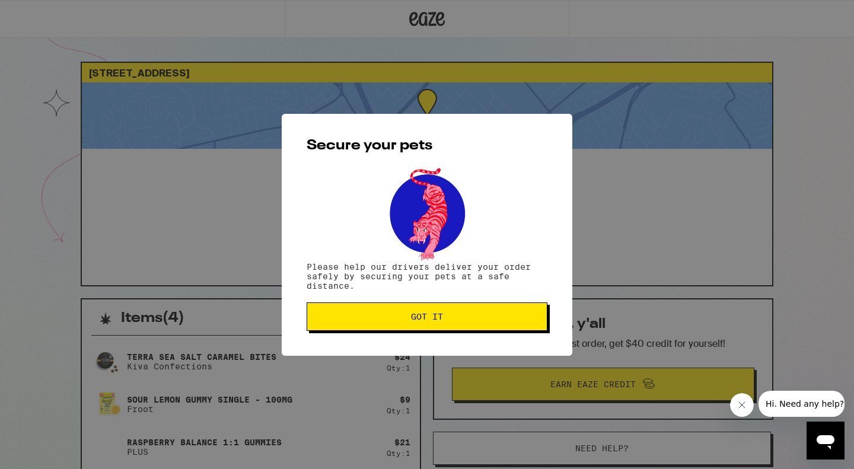
click at [428, 321] on span "Got it" at bounding box center [427, 317] width 32 height 8
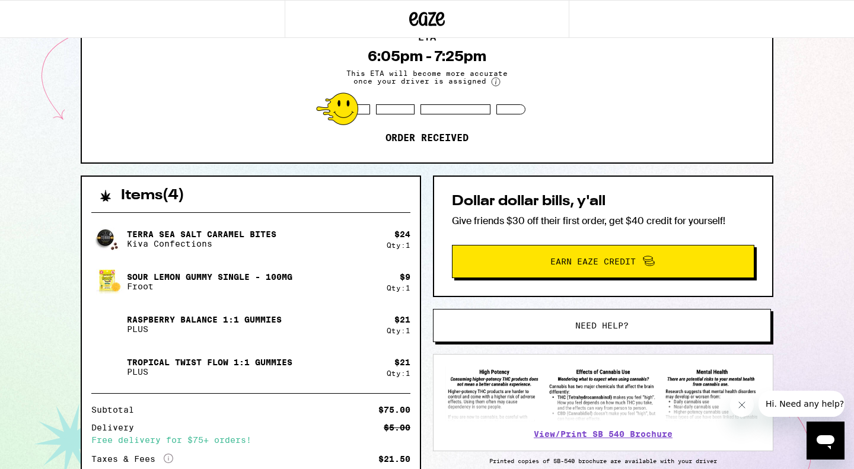
scroll to position [132, 0]
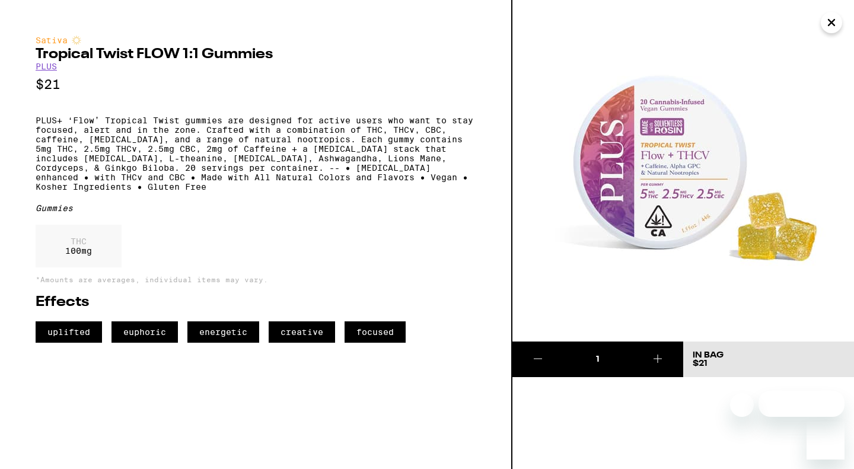
click at [335, 192] on p "PLUS+ ‘Flow’ Tropical Twist gummies are designed for active users who want to s…" at bounding box center [256, 154] width 440 height 76
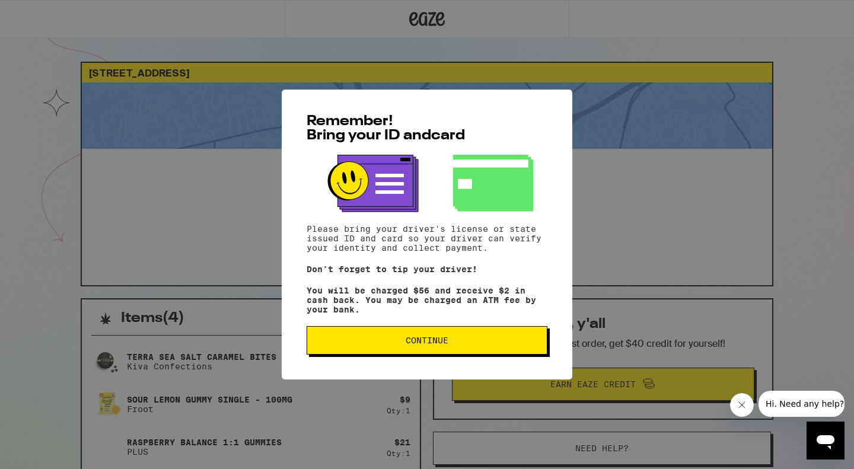
click at [476, 345] on span "Continue" at bounding box center [427, 340] width 221 height 8
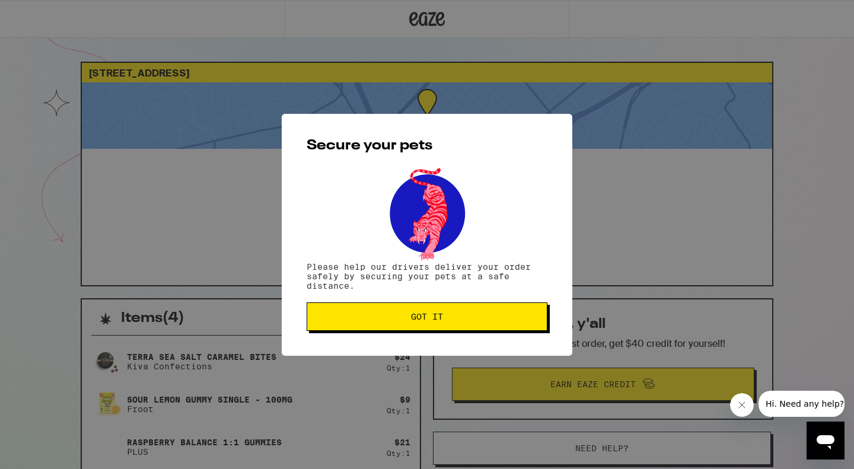
click at [479, 320] on span "Got it" at bounding box center [427, 317] width 221 height 8
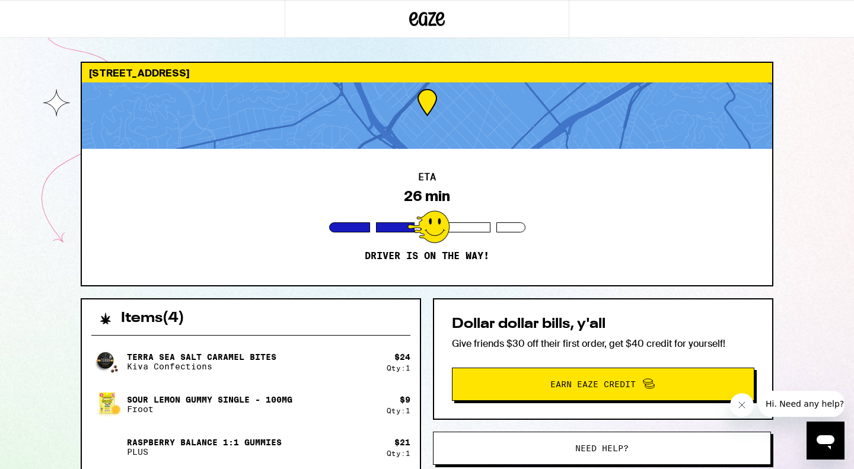
click at [474, 225] on div at bounding box center [456, 227] width 70 height 10
click at [772, 242] on div "ETA 26 min Driver is on the way!" at bounding box center [427, 217] width 691 height 136
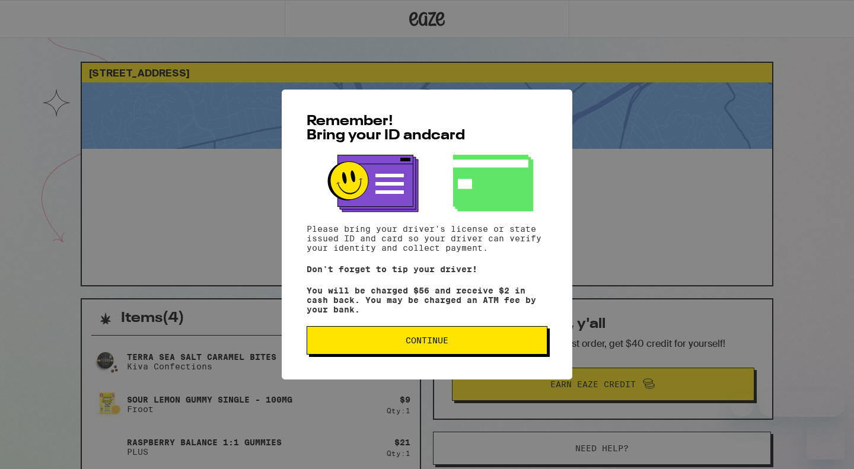
click at [473, 355] on button "Continue" at bounding box center [427, 340] width 241 height 28
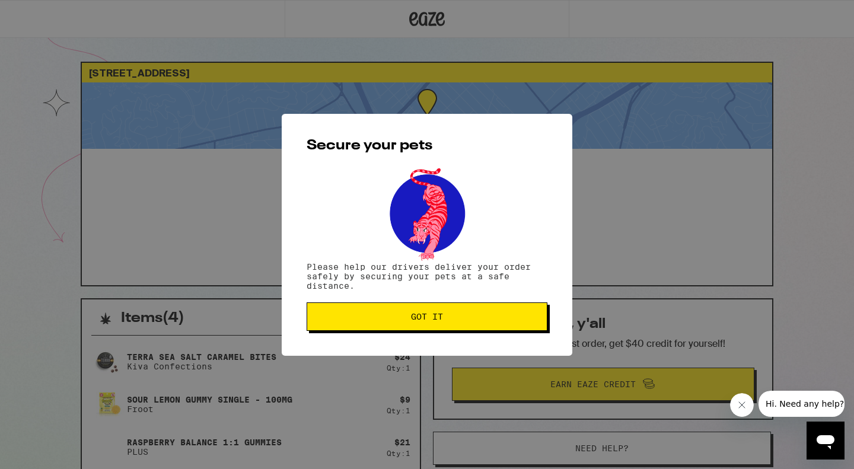
click at [459, 320] on span "Got it" at bounding box center [427, 317] width 221 height 8
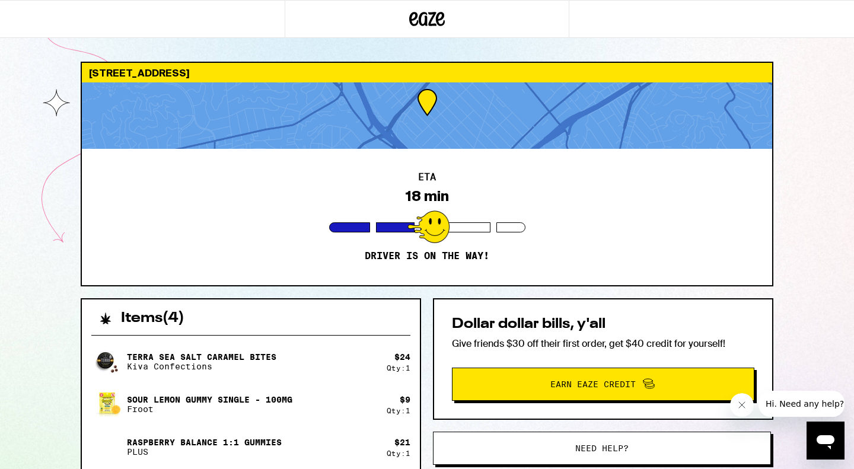
click at [435, 7] on div at bounding box center [427, 19] width 285 height 38
click at [434, 17] on icon at bounding box center [428, 19] width 18 height 14
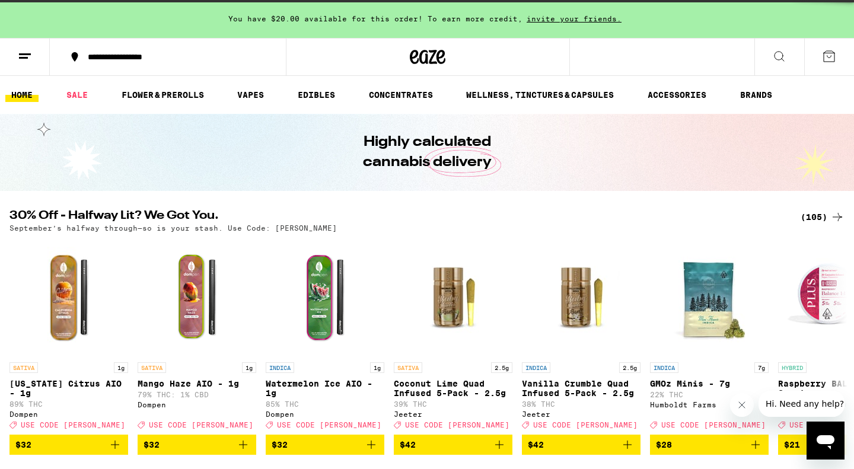
click at [796, 59] on button at bounding box center [780, 57] width 50 height 37
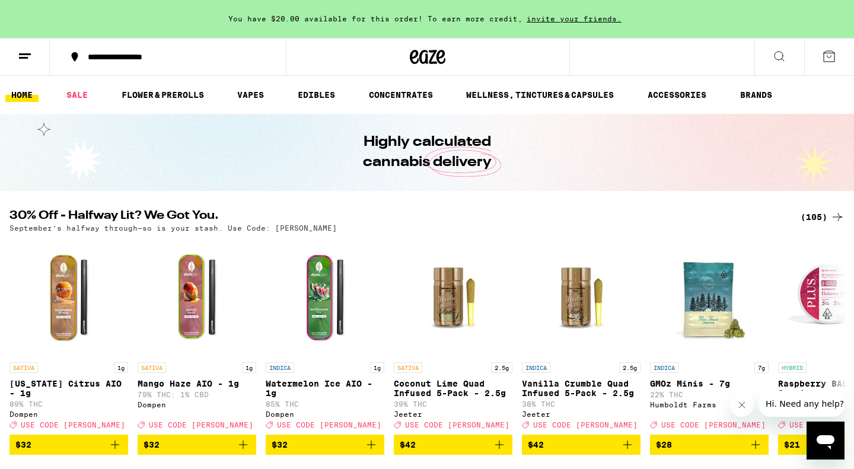
click at [780, 56] on icon at bounding box center [779, 56] width 14 height 14
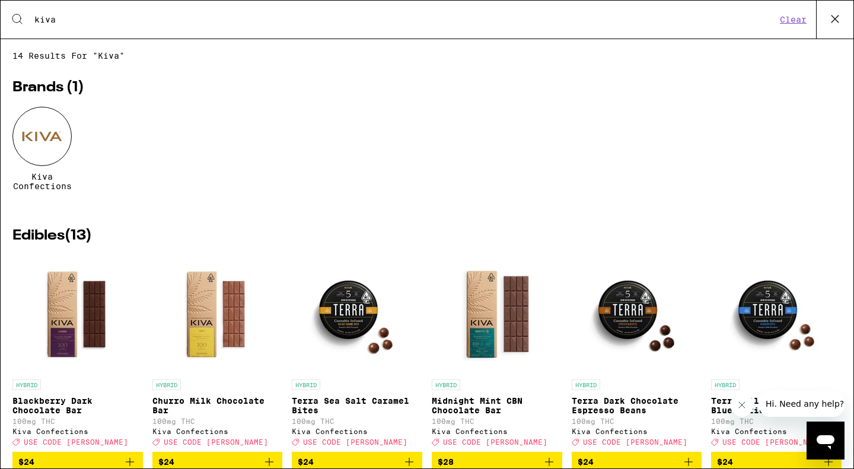
type input "kiva"
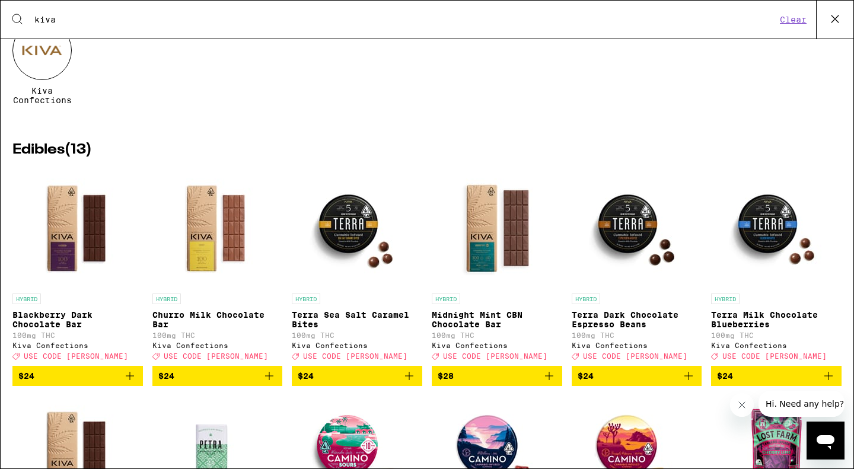
scroll to position [310, 0]
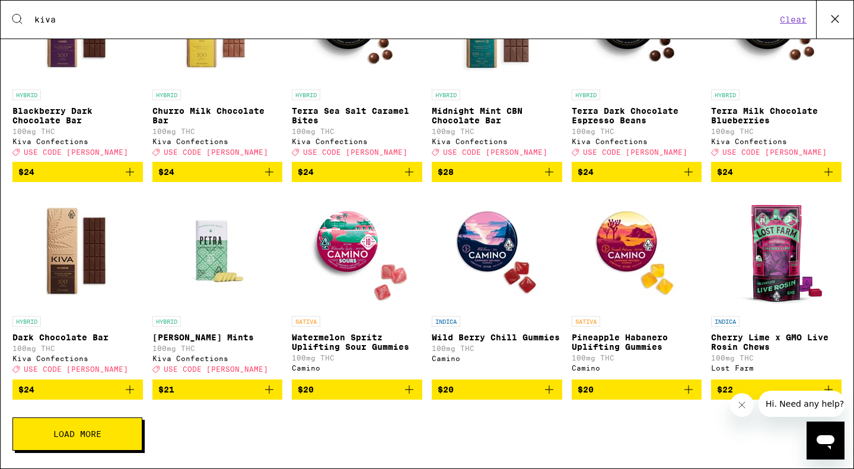
click at [120, 432] on button "Load More" at bounding box center [77, 434] width 130 height 33
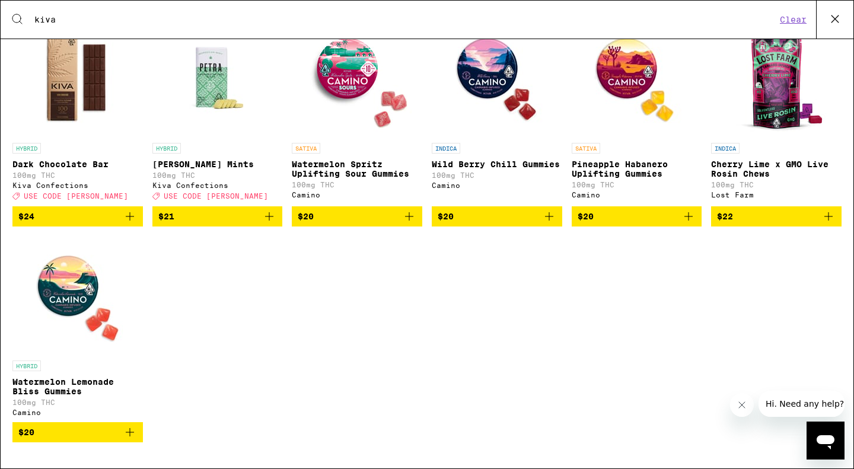
scroll to position [370, 0]
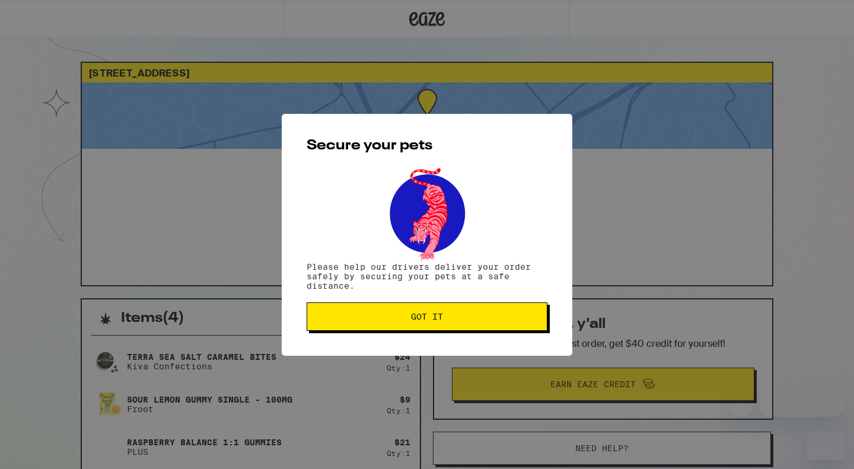
click at [507, 307] on button "Got it" at bounding box center [427, 317] width 241 height 28
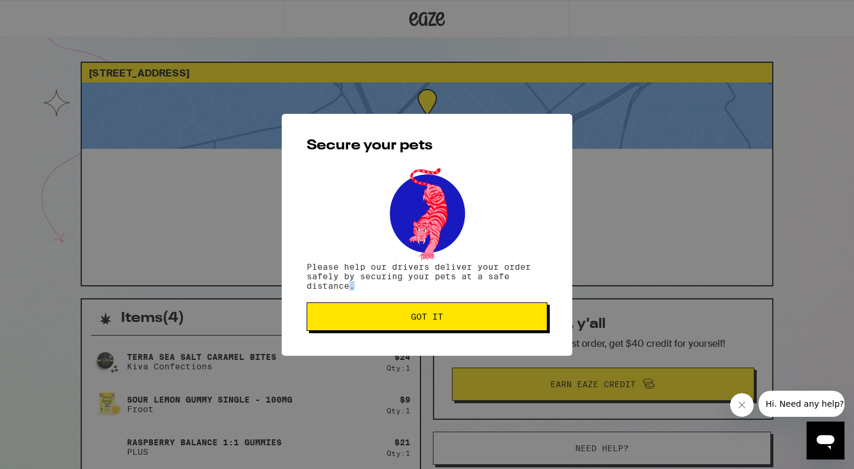
click at [468, 321] on span "Got it" at bounding box center [427, 317] width 221 height 8
